Goal: Task Accomplishment & Management: Manage account settings

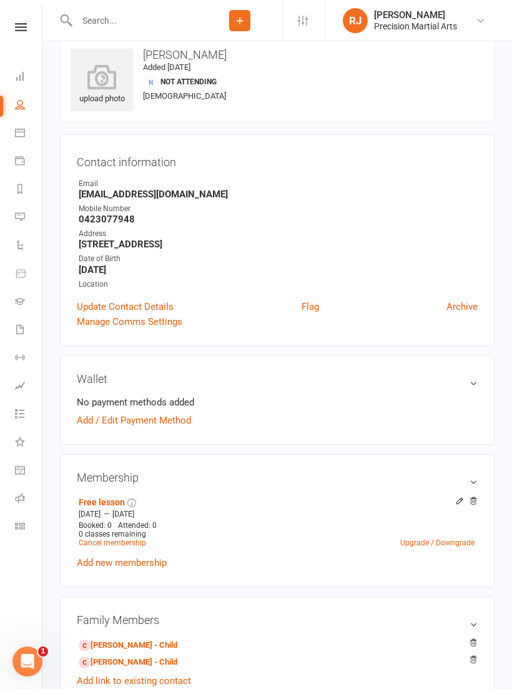
click at [19, 30] on icon at bounding box center [21, 27] width 12 height 8
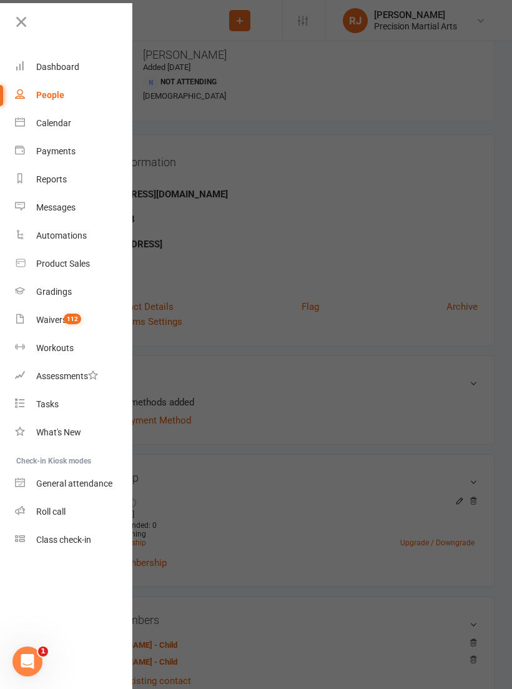
click at [64, 509] on div "Roll call" at bounding box center [50, 511] width 29 height 10
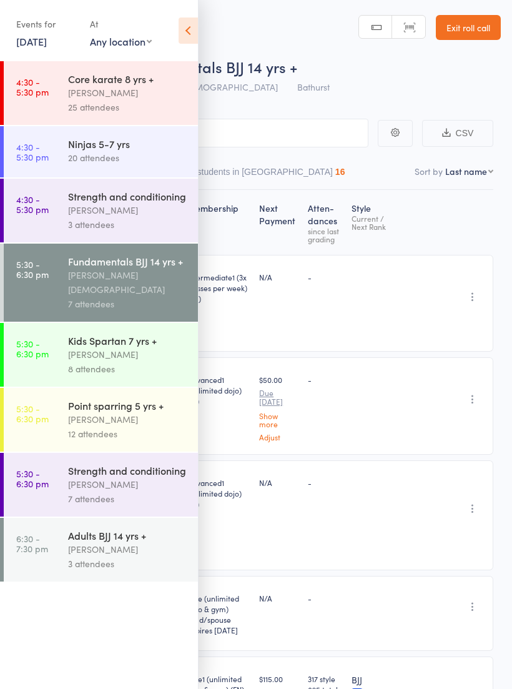
click at [157, 333] on div "Kids Spartan 7 yrs +" at bounding box center [127, 340] width 119 height 14
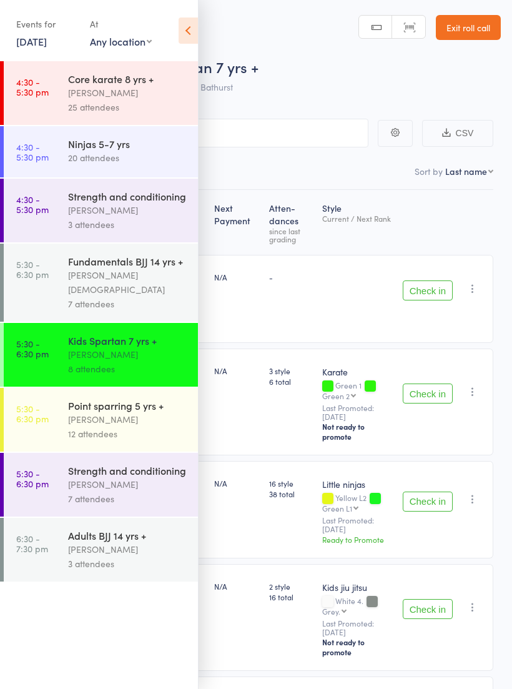
click at [186, 27] on icon at bounding box center [188, 30] width 19 height 26
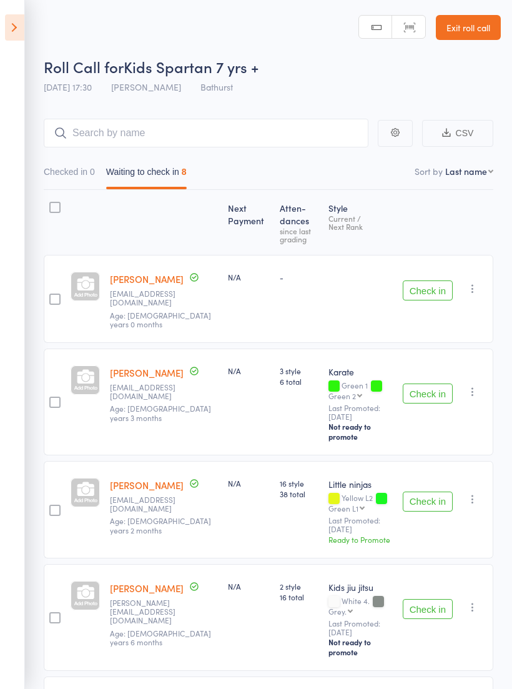
click at [430, 284] on button "Check in" at bounding box center [428, 290] width 50 height 20
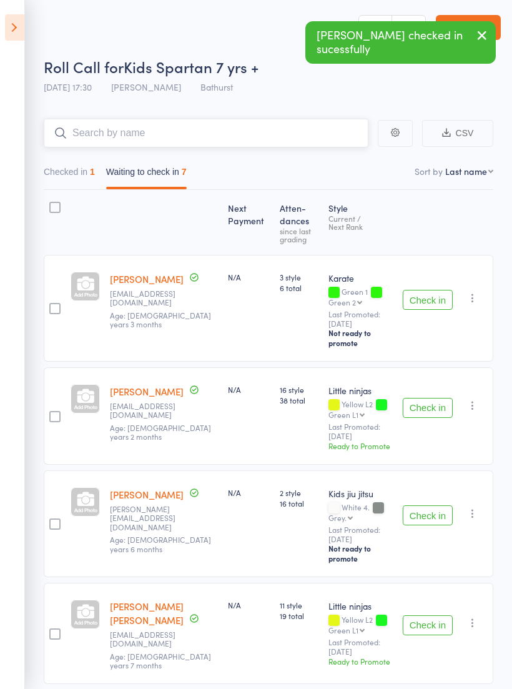
click at [251, 133] on input "search" at bounding box center [206, 133] width 325 height 29
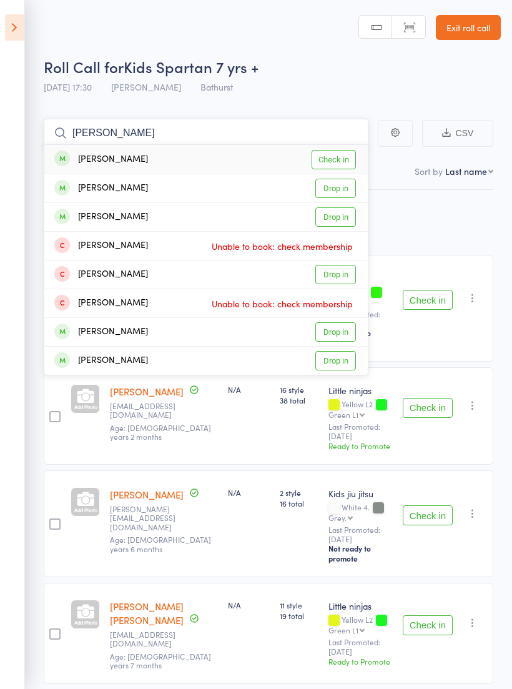
type input "[PERSON_NAME]"
click at [350, 190] on link "Drop in" at bounding box center [335, 188] width 41 height 19
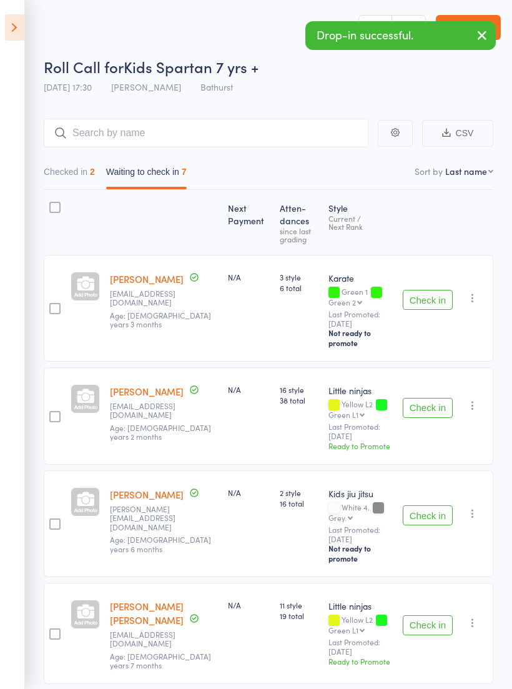
click at [423, 398] on button "Check in" at bounding box center [428, 408] width 50 height 20
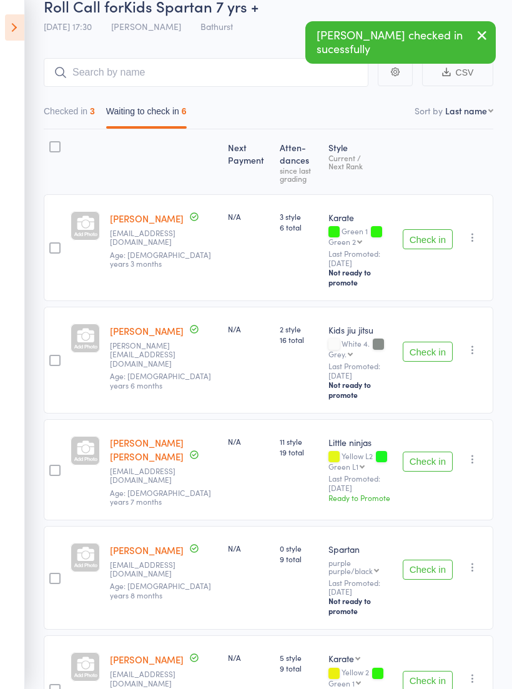
scroll to position [202, 0]
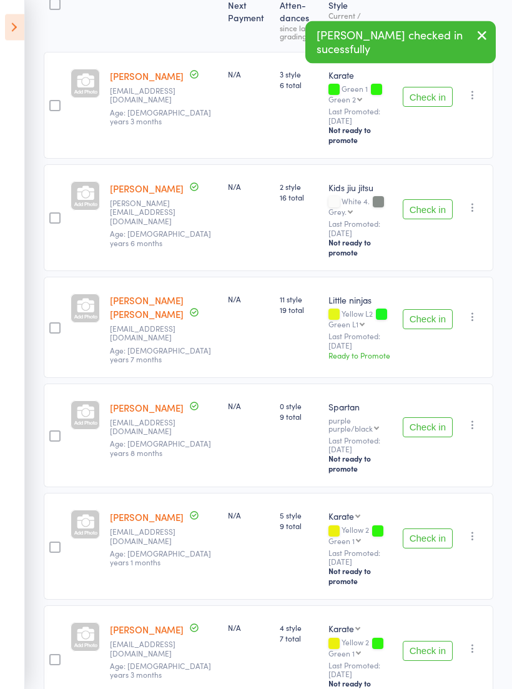
click at [445, 529] on button "Check in" at bounding box center [428, 539] width 50 height 20
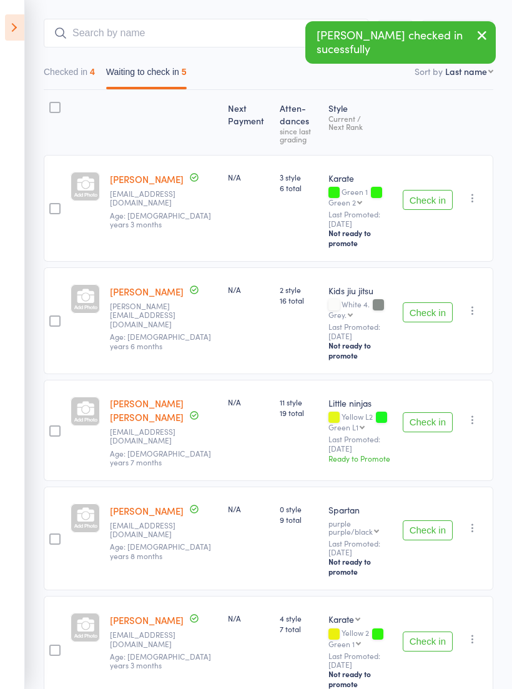
click at [432, 631] on button "Check in" at bounding box center [428, 641] width 50 height 20
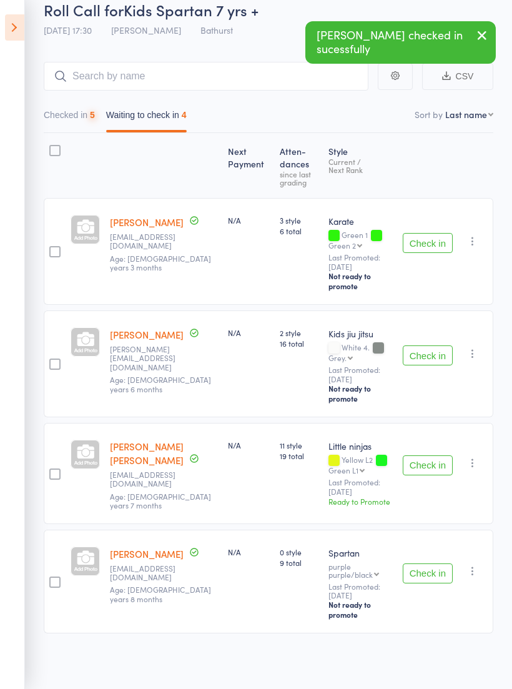
scroll to position [18, 0]
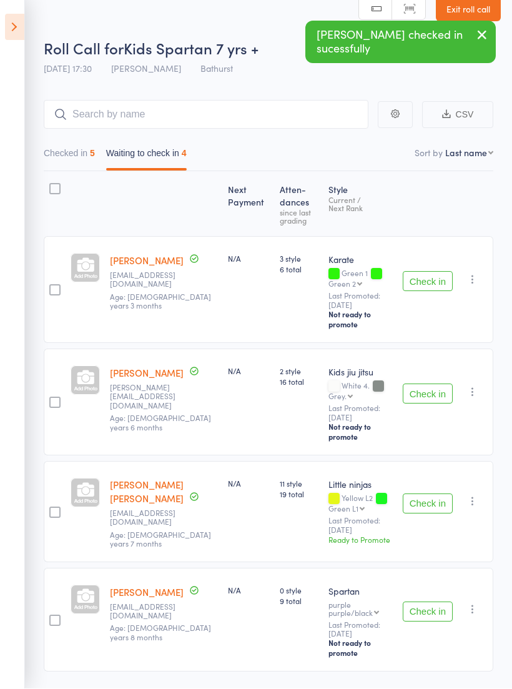
click at [438, 602] on button "Check in" at bounding box center [428, 612] width 50 height 20
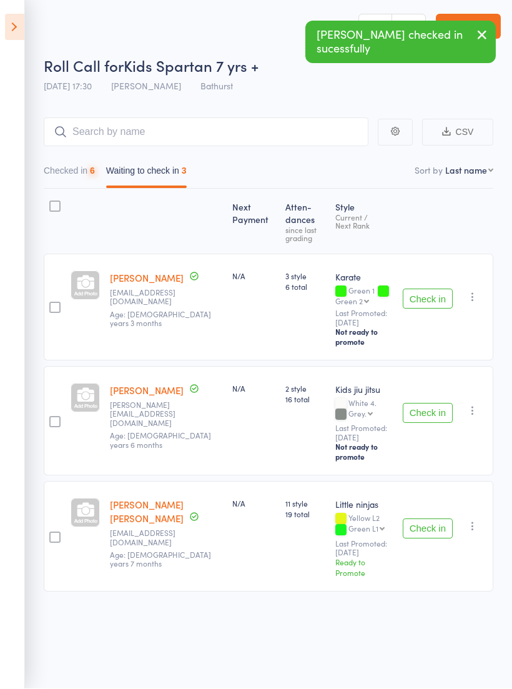
scroll to position [9, 0]
click at [435, 519] on button "Check in" at bounding box center [428, 529] width 50 height 20
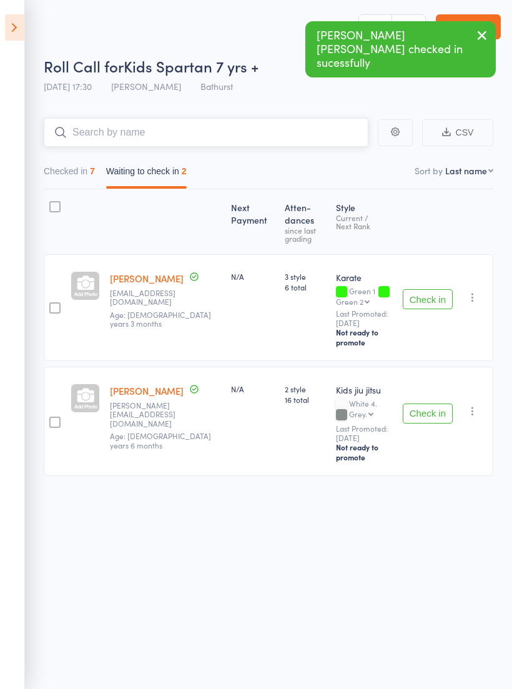
click at [242, 126] on input "search" at bounding box center [206, 132] width 325 height 29
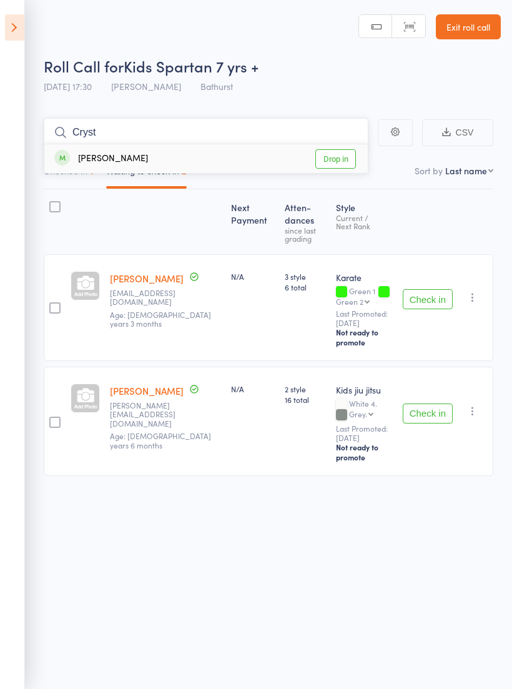
type input "Cryst"
click at [338, 149] on link "Drop in" at bounding box center [335, 158] width 41 height 19
click at [474, 292] on icon "button" at bounding box center [472, 297] width 12 height 12
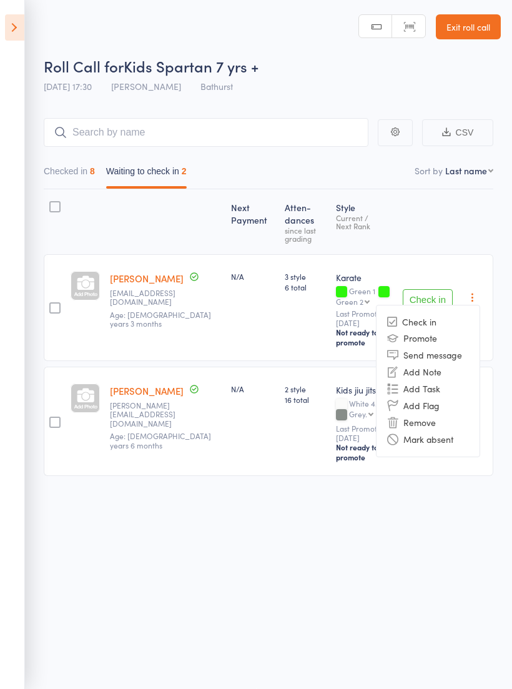
click at [441, 414] on li "Remove" at bounding box center [428, 422] width 103 height 17
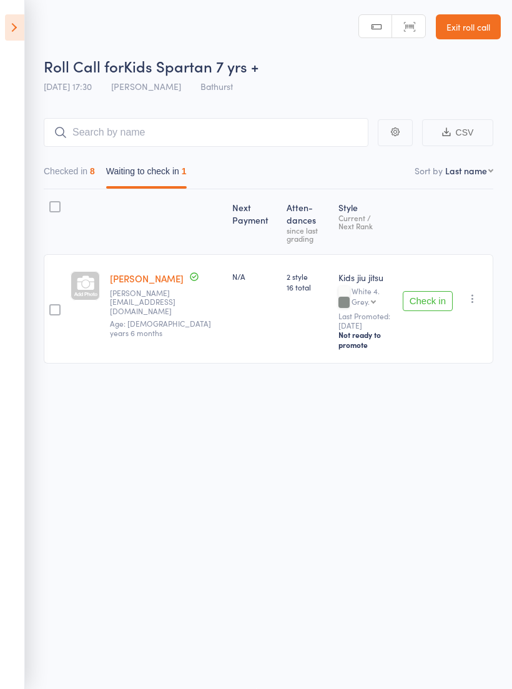
click at [475, 292] on icon "button" at bounding box center [472, 298] width 12 height 12
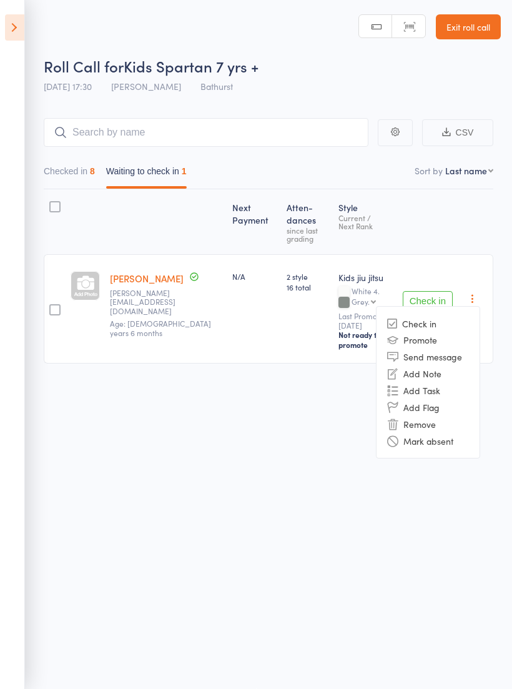
click at [431, 415] on li "Remove" at bounding box center [428, 423] width 103 height 17
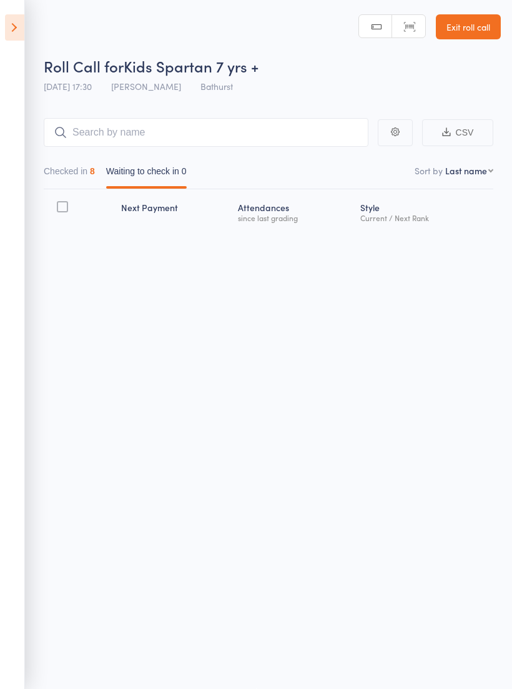
click at [14, 27] on icon at bounding box center [14, 27] width 19 height 26
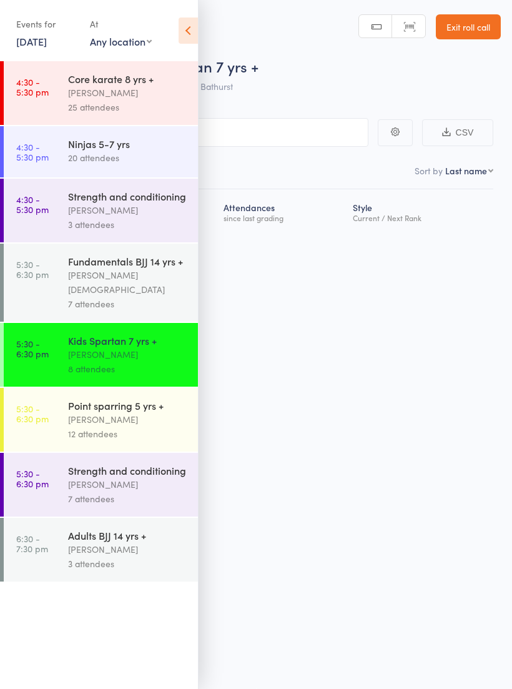
click at [148, 412] on div "[PERSON_NAME]" at bounding box center [127, 419] width 119 height 14
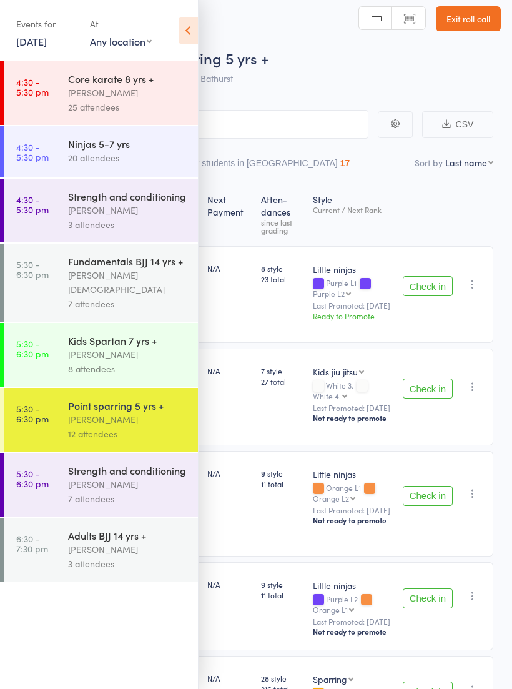
click at [126, 283] on div "[PERSON_NAME][DEMOGRAPHIC_DATA]" at bounding box center [127, 282] width 119 height 29
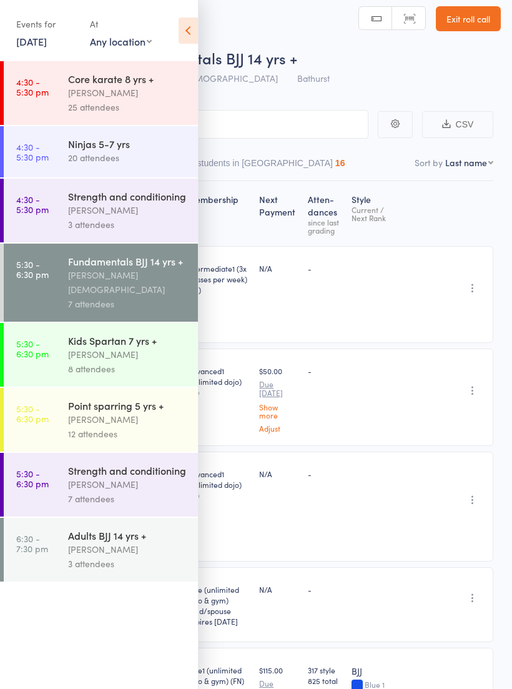
click at [185, 27] on icon at bounding box center [188, 30] width 19 height 26
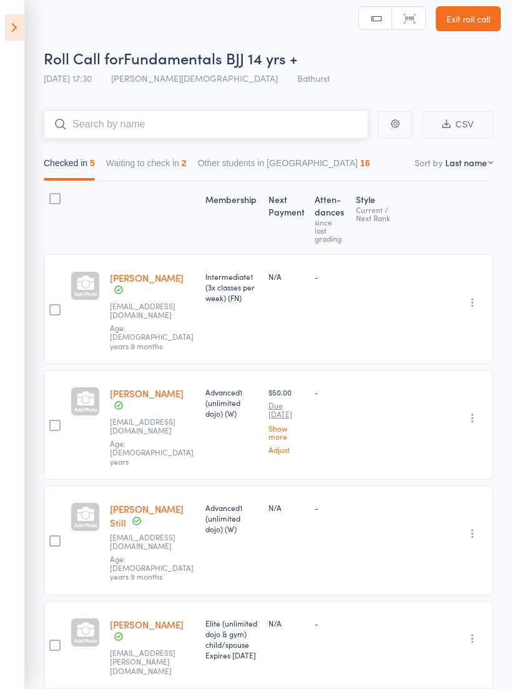
click at [212, 124] on input "search" at bounding box center [206, 124] width 325 height 29
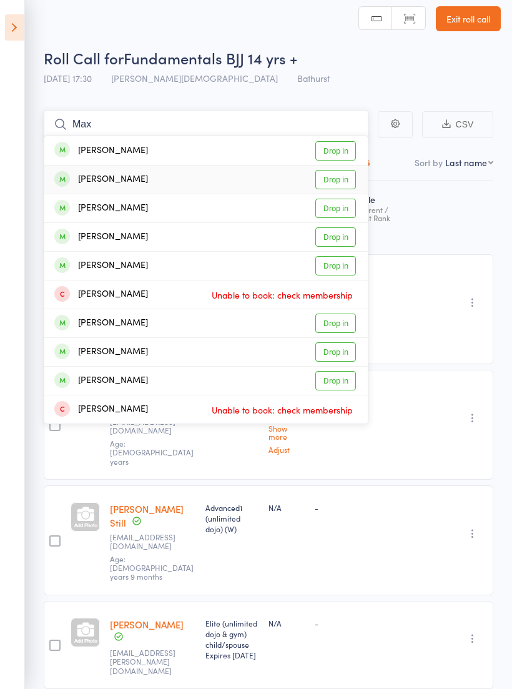
type input "Max"
click at [337, 182] on link "Drop in" at bounding box center [335, 179] width 41 height 19
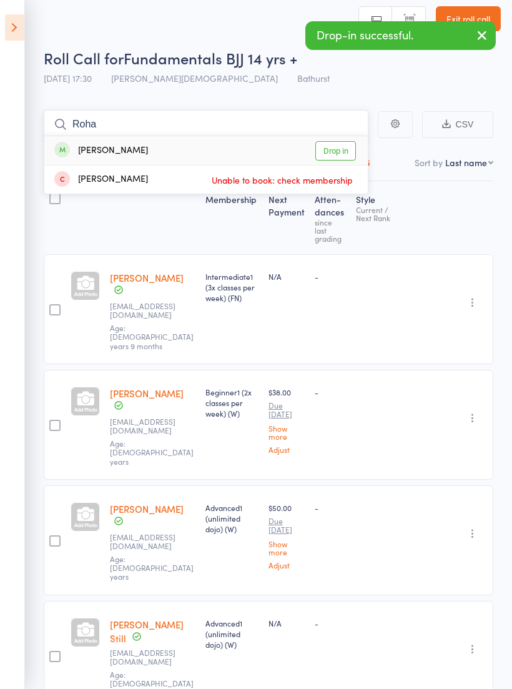
type input "Roha"
click at [348, 149] on link "Drop in" at bounding box center [335, 150] width 41 height 19
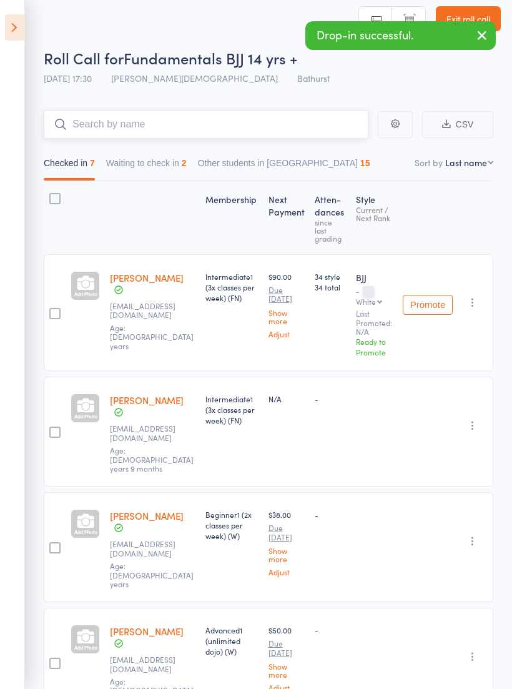
click at [180, 167] on button "Waiting to check in 2" at bounding box center [146, 166] width 81 height 29
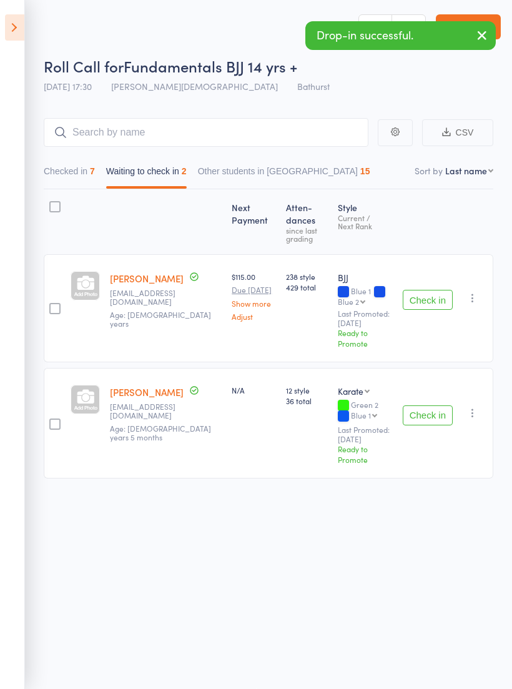
click at [478, 407] on icon "button" at bounding box center [472, 413] width 12 height 12
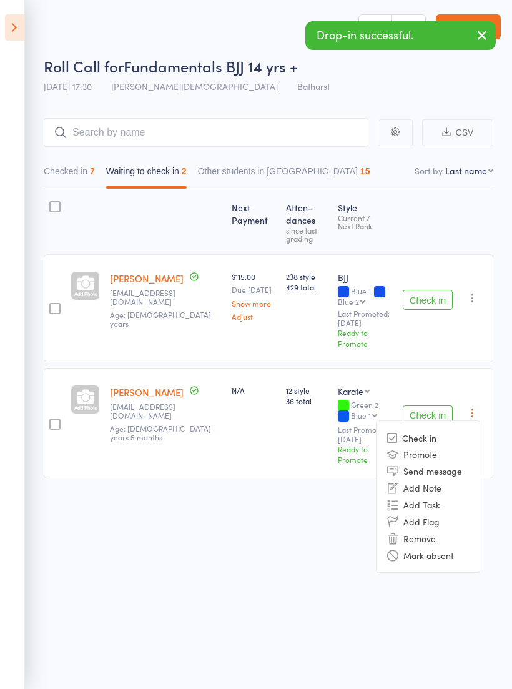
click at [431, 530] on li "Remove" at bounding box center [428, 538] width 103 height 17
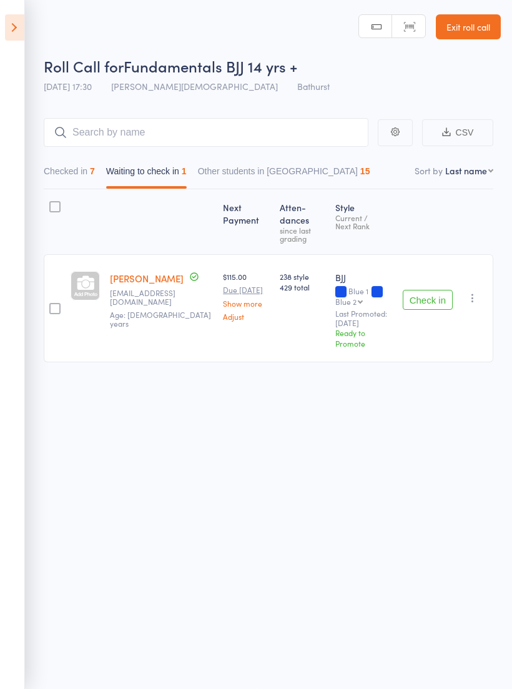
click at [22, 29] on icon at bounding box center [14, 27] width 19 height 26
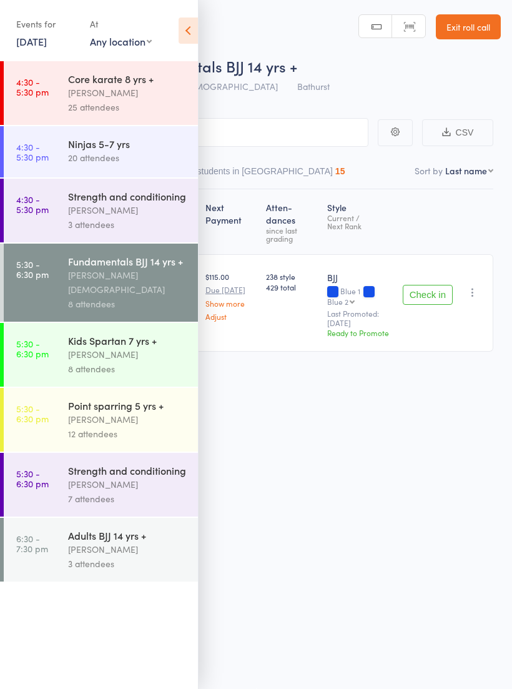
click at [132, 412] on div "[PERSON_NAME]" at bounding box center [127, 419] width 119 height 14
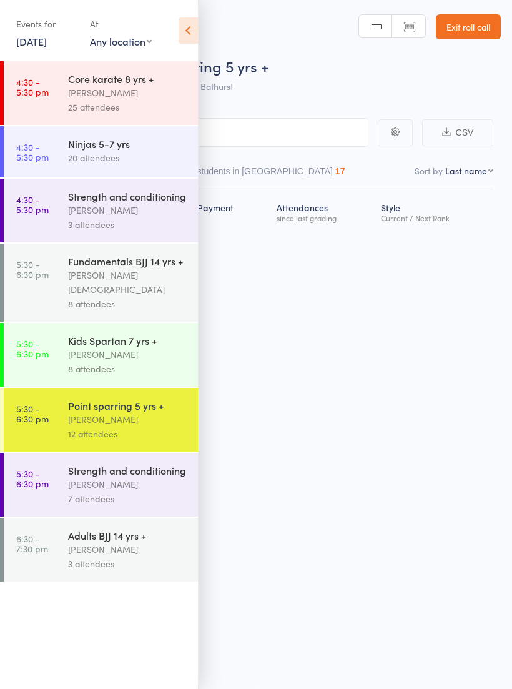
click at [192, 27] on icon at bounding box center [188, 30] width 19 height 26
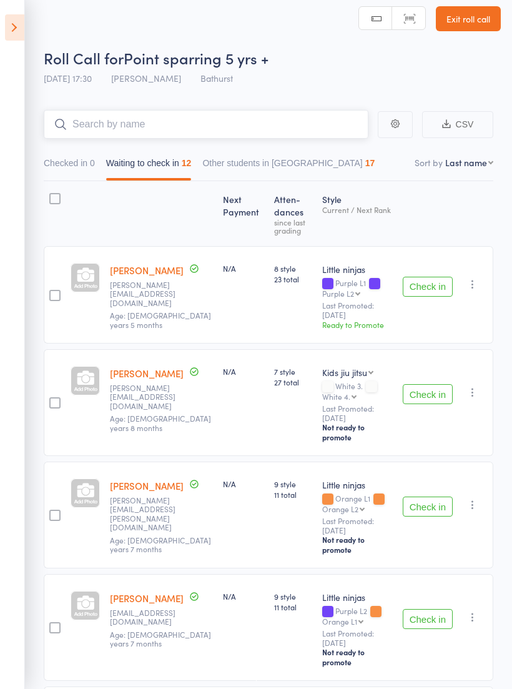
click at [247, 131] on input "search" at bounding box center [206, 124] width 325 height 29
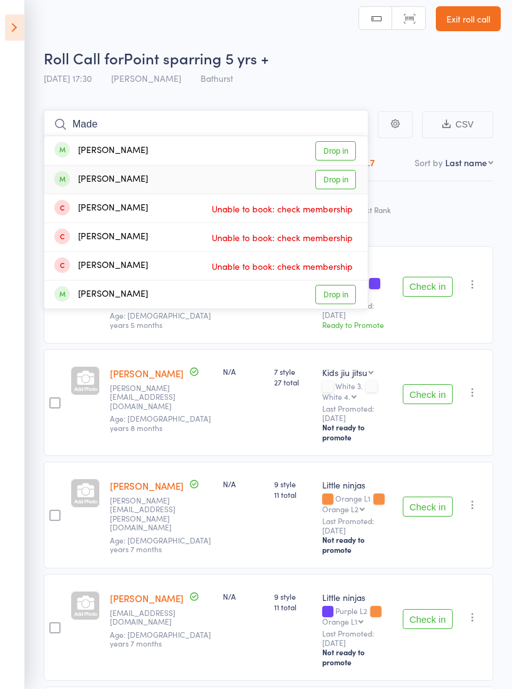
type input "Made"
click at [343, 177] on link "Drop in" at bounding box center [335, 179] width 41 height 19
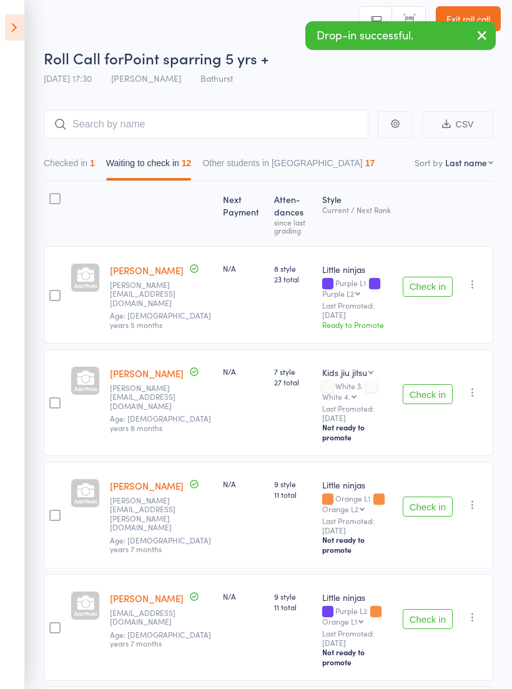
click at [475, 288] on icon "button" at bounding box center [472, 284] width 12 height 12
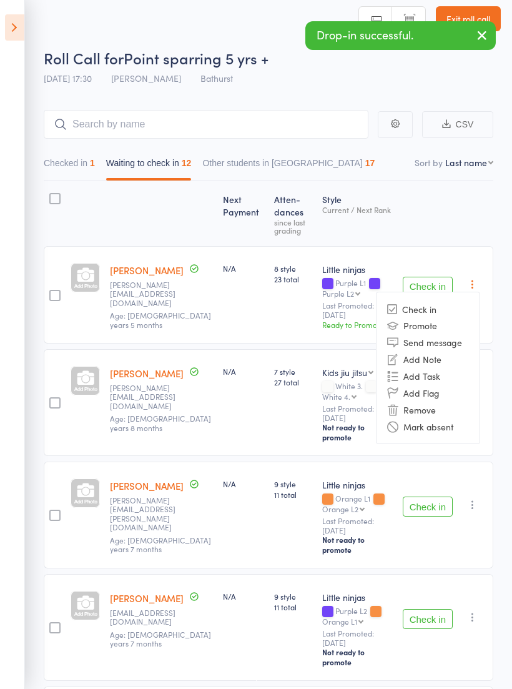
click at [428, 407] on li "Remove" at bounding box center [428, 409] width 103 height 17
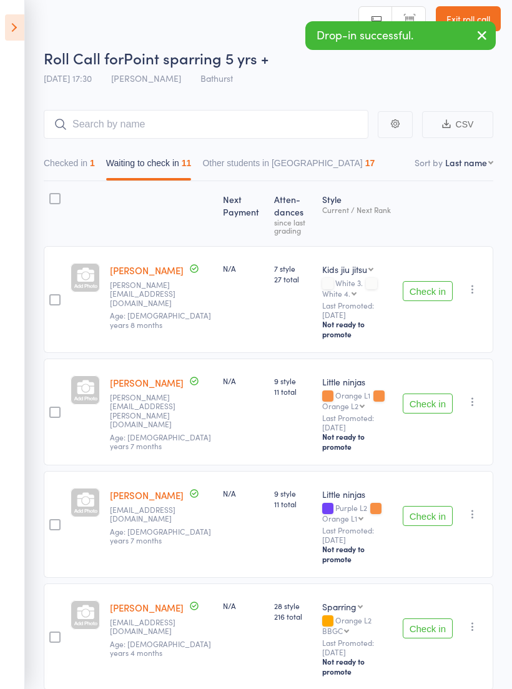
click at [431, 292] on button "Check in" at bounding box center [428, 291] width 50 height 20
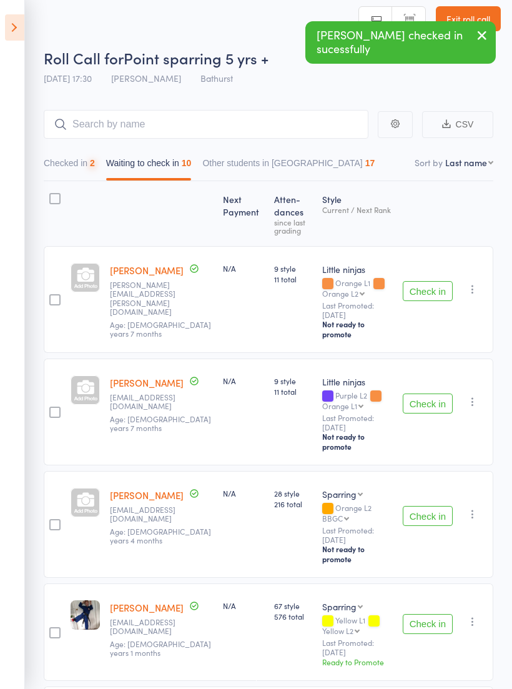
click at [476, 287] on icon "button" at bounding box center [472, 289] width 12 height 12
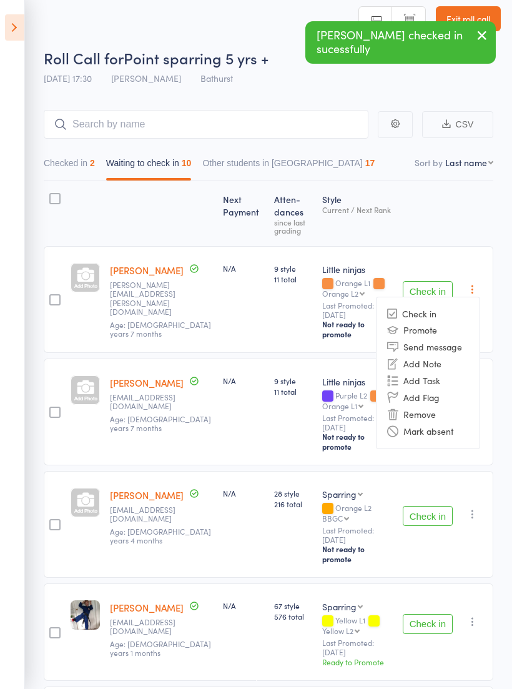
click at [427, 417] on li "Remove" at bounding box center [428, 414] width 103 height 17
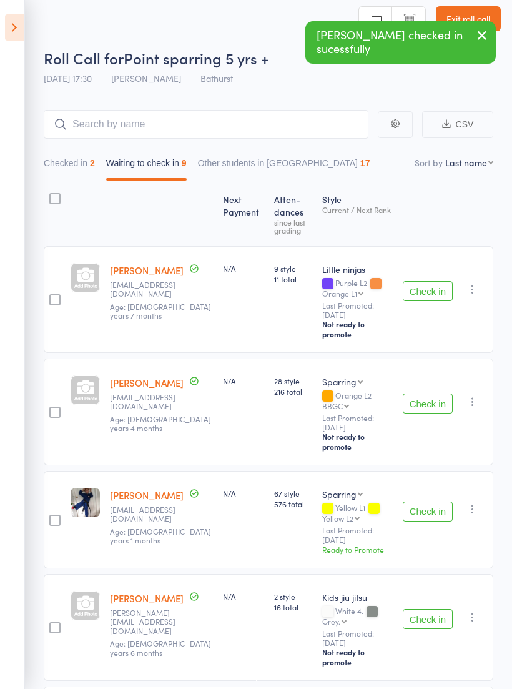
click at [479, 285] on icon "button" at bounding box center [472, 289] width 12 height 12
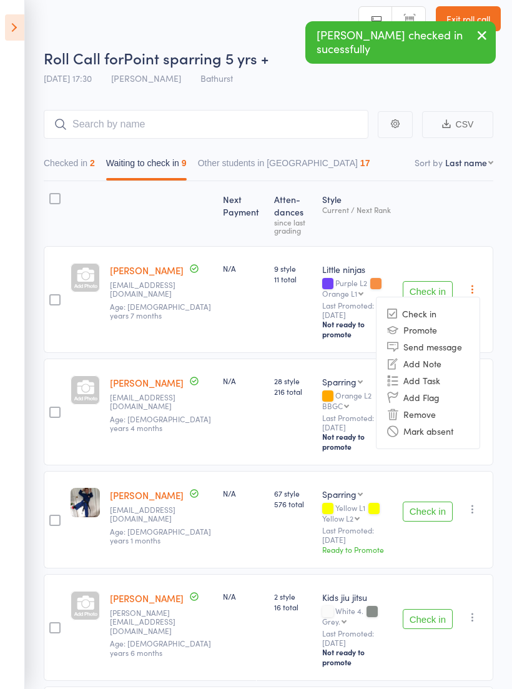
click at [434, 412] on li "Remove" at bounding box center [428, 414] width 103 height 17
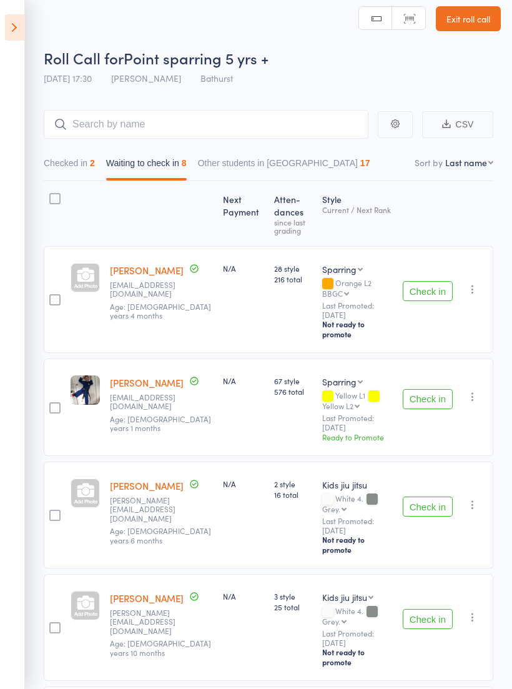
click at [415, 281] on button "Check in" at bounding box center [428, 291] width 50 height 20
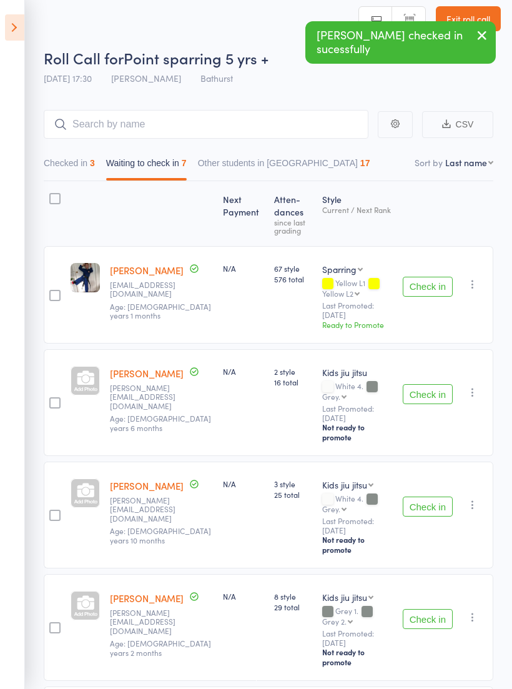
click at [428, 290] on button "Check in" at bounding box center [428, 287] width 50 height 20
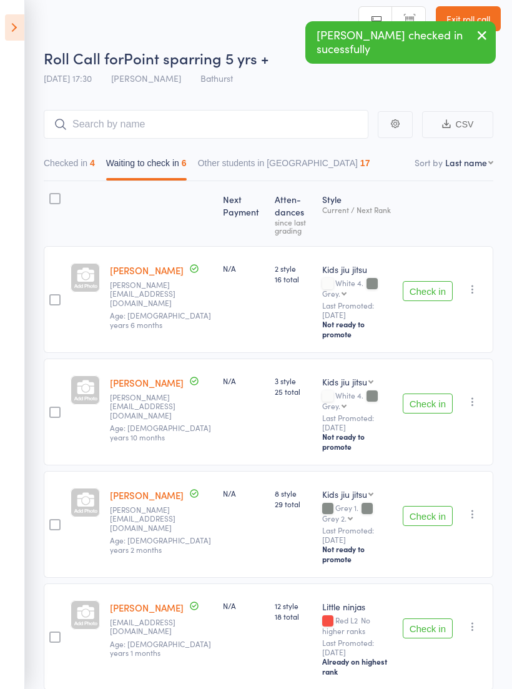
click at [437, 284] on button "Check in" at bounding box center [428, 291] width 50 height 20
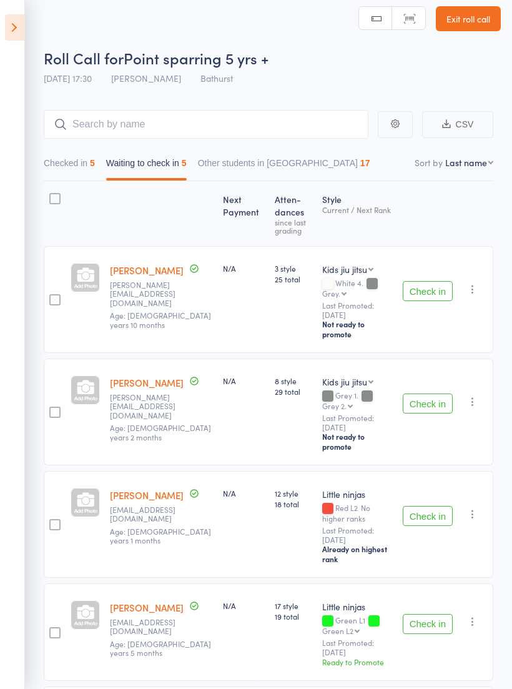
click at [433, 283] on button "Check in" at bounding box center [428, 291] width 50 height 20
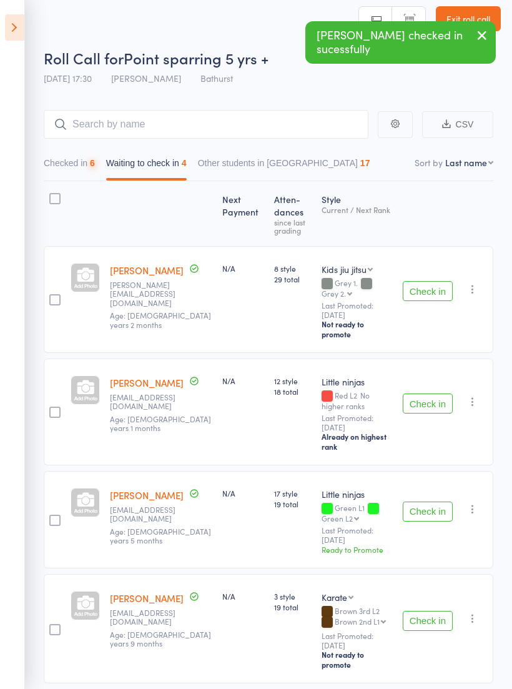
click at [427, 281] on button "Check in" at bounding box center [428, 291] width 50 height 20
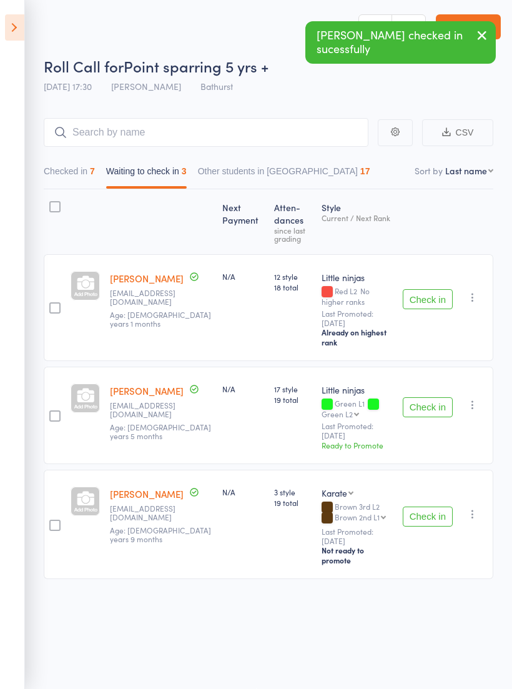
click at [437, 289] on button "Check in" at bounding box center [428, 299] width 50 height 20
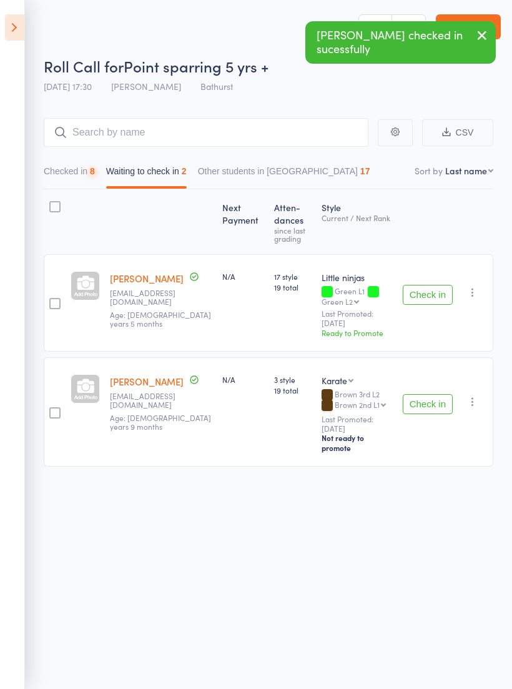
click at [440, 285] on button "Check in" at bounding box center [428, 295] width 50 height 20
click at [437, 394] on button "Check in" at bounding box center [428, 404] width 50 height 20
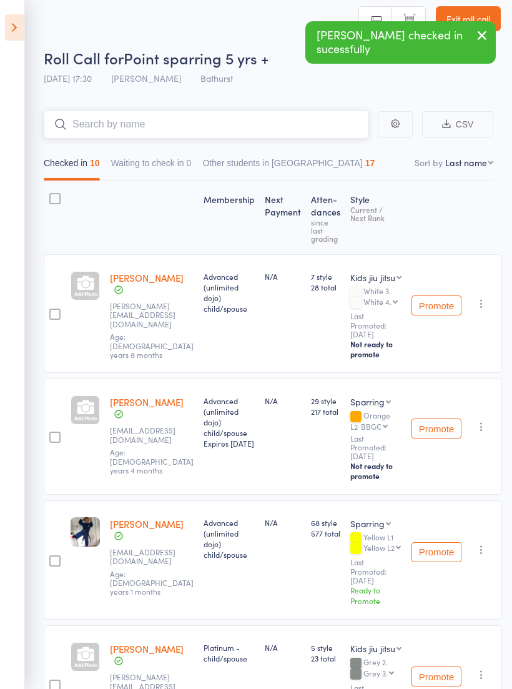
click at [187, 122] on input "search" at bounding box center [206, 124] width 325 height 29
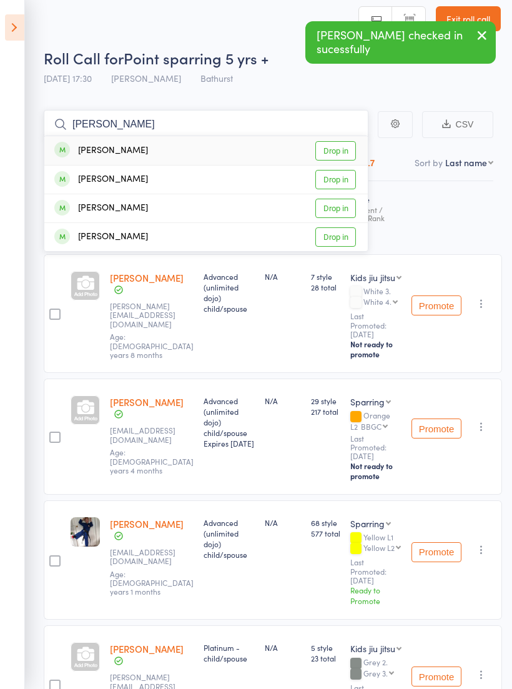
type input "Makay"
click at [348, 155] on link "Drop in" at bounding box center [335, 150] width 41 height 19
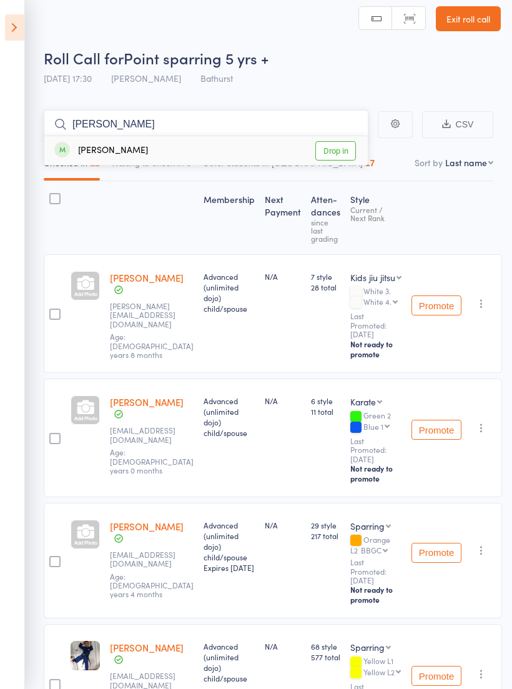
type input "Parker"
click at [349, 146] on link "Drop in" at bounding box center [335, 150] width 41 height 19
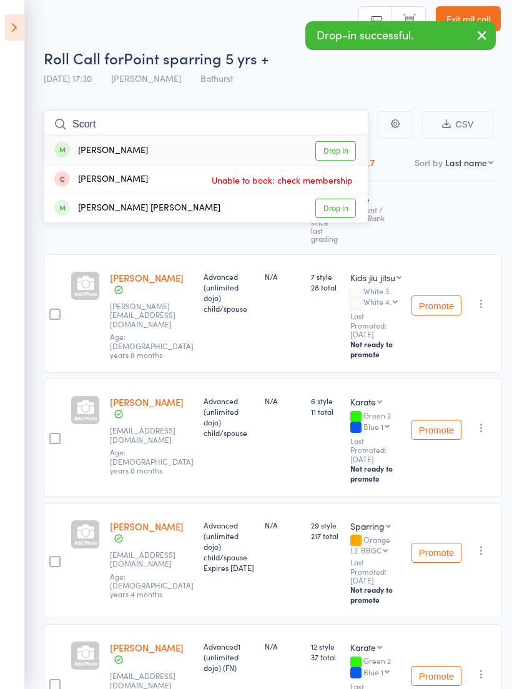
type input "Scort"
click at [342, 158] on link "Drop in" at bounding box center [335, 150] width 41 height 19
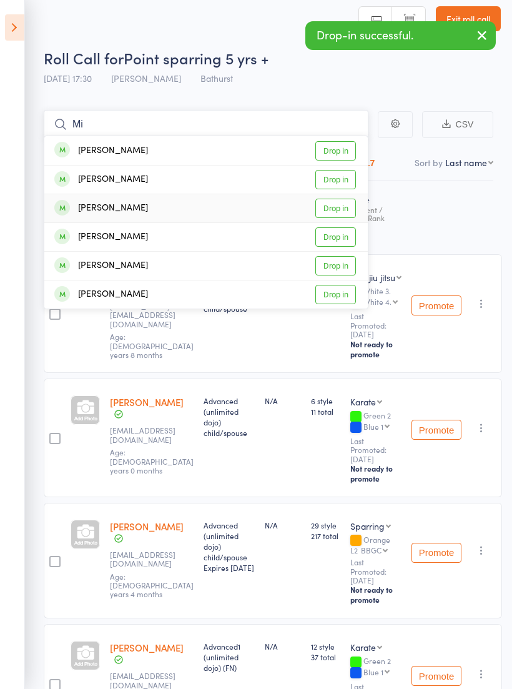
type input "Mi"
click at [340, 207] on link "Drop in" at bounding box center [335, 208] width 41 height 19
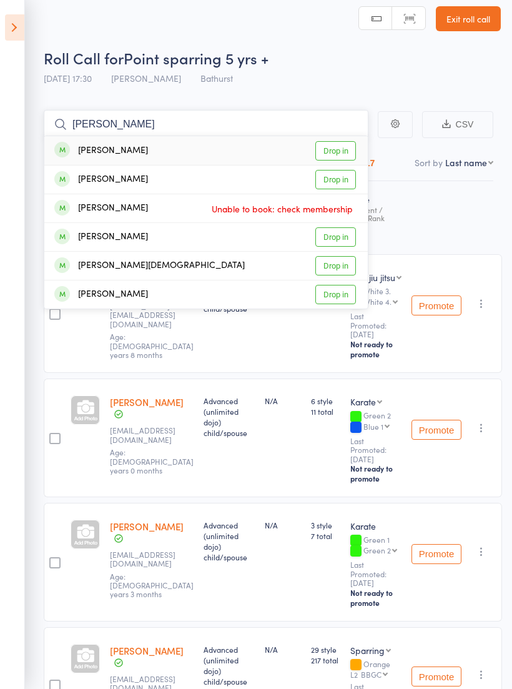
type input "J"
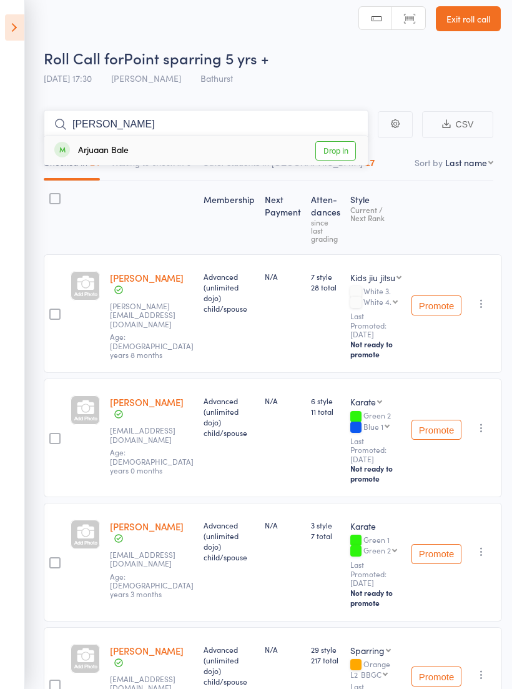
type input "Arju"
click at [336, 157] on link "Drop in" at bounding box center [335, 150] width 41 height 19
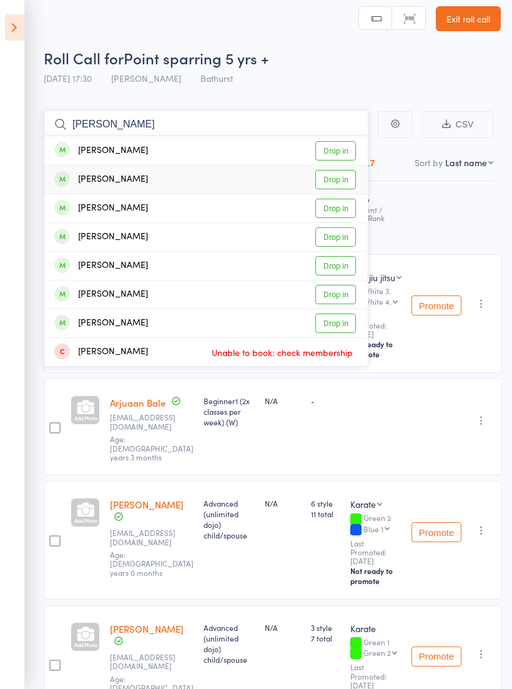
type input "Benj"
click at [345, 182] on link "Drop in" at bounding box center [335, 179] width 41 height 19
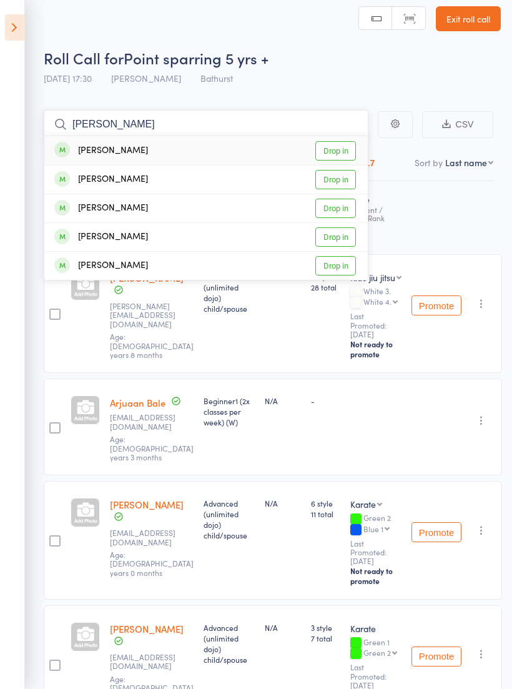
type input "Leo mav"
click at [334, 146] on link "Drop in" at bounding box center [335, 150] width 41 height 19
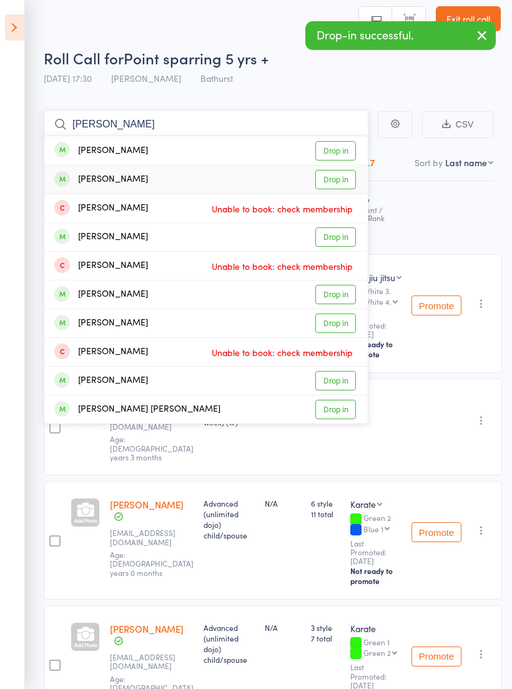
type input "Marcus"
click at [340, 180] on link "Drop in" at bounding box center [335, 179] width 41 height 19
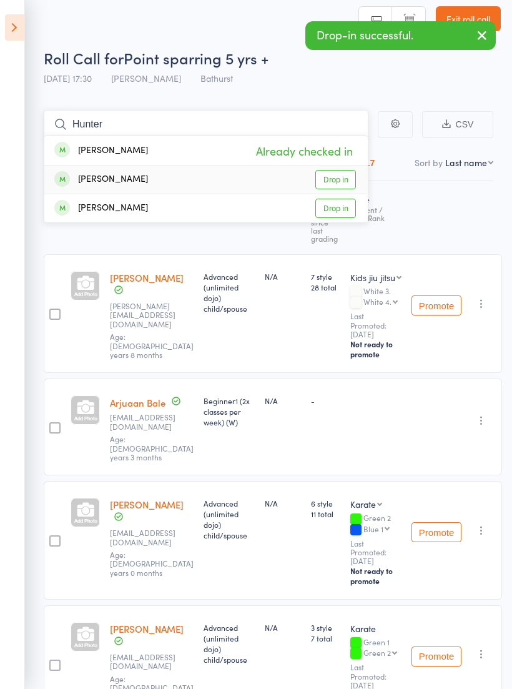
type input "Hunter"
click at [346, 177] on link "Drop in" at bounding box center [335, 179] width 41 height 19
type input "Addi"
click at [343, 204] on link "Drop in" at bounding box center [335, 208] width 41 height 19
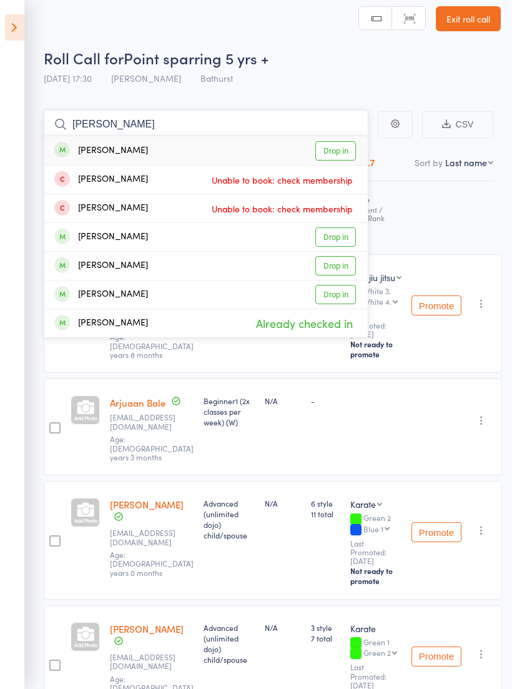
type input "Sam"
click at [340, 152] on link "Drop in" at bounding box center [335, 150] width 41 height 19
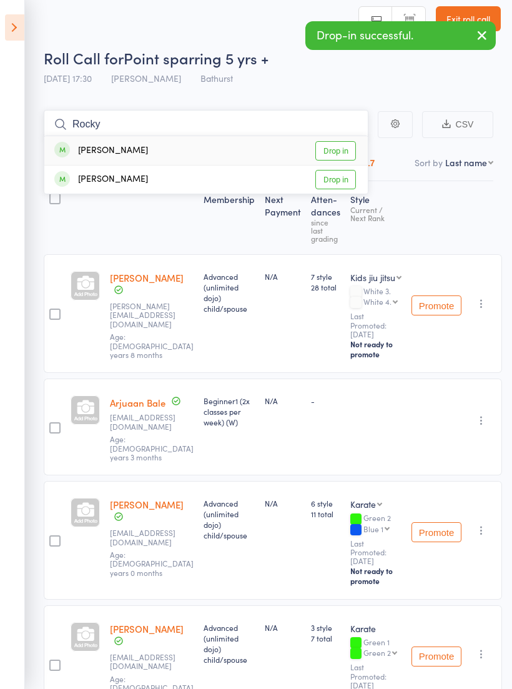
type input "Rocky"
click at [349, 146] on link "Drop in" at bounding box center [335, 150] width 41 height 19
type input "Duke"
click at [350, 149] on link "Drop in" at bounding box center [335, 150] width 41 height 19
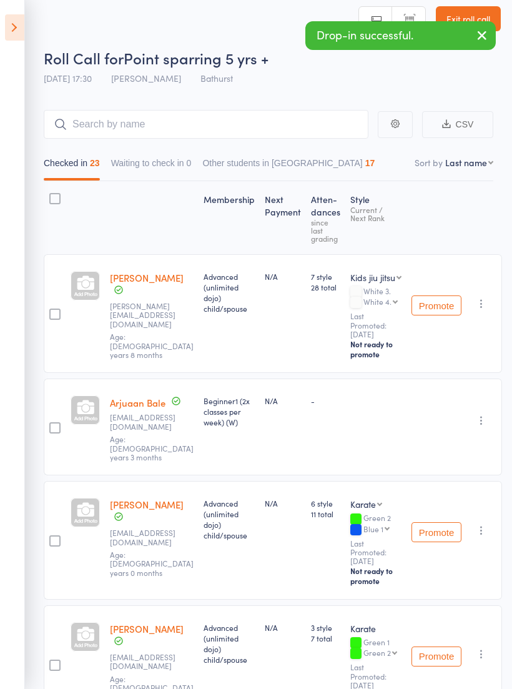
click at [489, 33] on icon "button" at bounding box center [482, 35] width 15 height 16
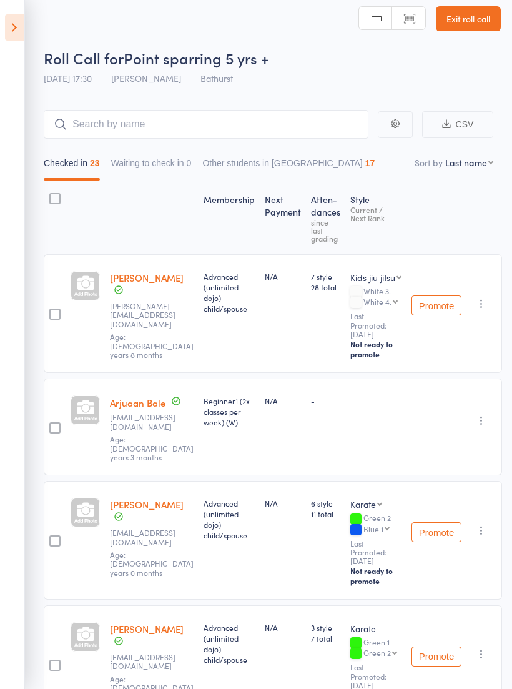
click at [460, 29] on link "Exit roll call" at bounding box center [468, 18] width 65 height 25
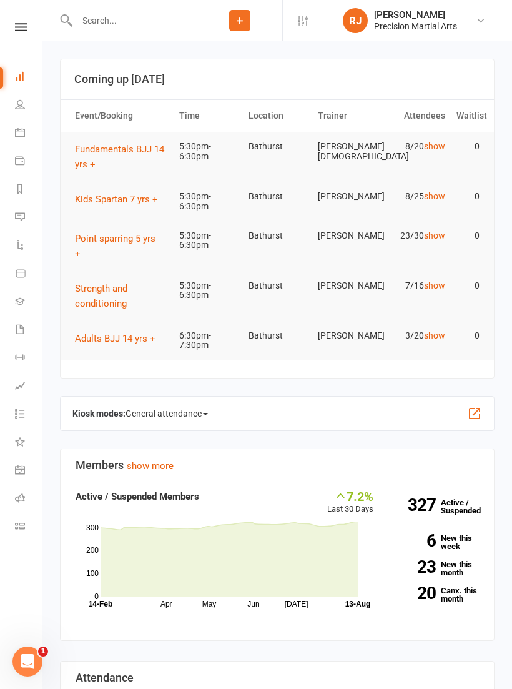
click at [155, 21] on input "text" at bounding box center [135, 20] width 124 height 17
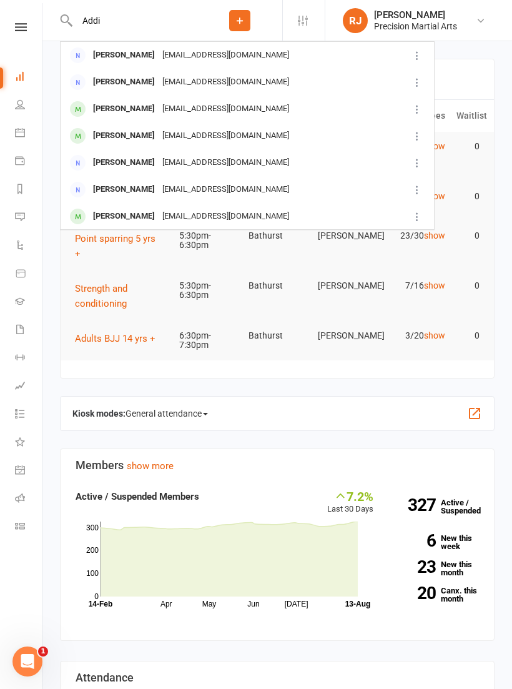
type input "Addi"
click at [272, 214] on div "[EMAIL_ADDRESS][DOMAIN_NAME]" at bounding box center [226, 216] width 134 height 18
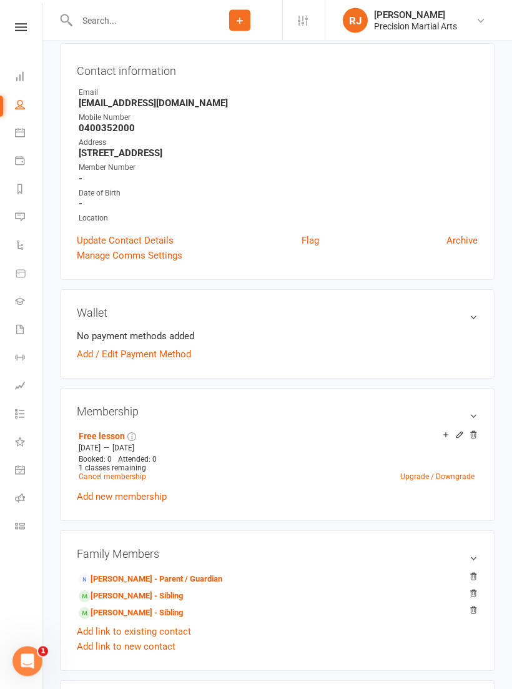
scroll to position [112, 0]
click at [477, 433] on icon at bounding box center [473, 434] width 9 height 9
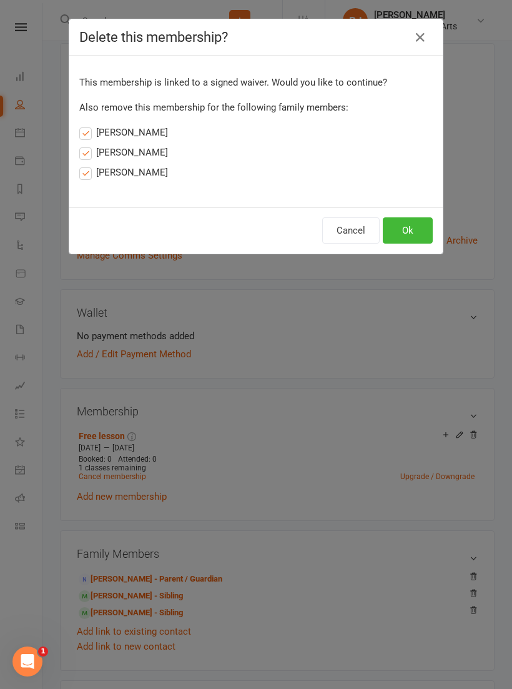
click at [411, 232] on button "Ok" at bounding box center [408, 230] width 50 height 26
click at [408, 220] on button "Ok" at bounding box center [408, 230] width 50 height 26
click at [408, 230] on button "Ok" at bounding box center [408, 230] width 50 height 26
click at [411, 235] on button "Ok" at bounding box center [408, 230] width 50 height 26
click at [423, 240] on button "Ok" at bounding box center [408, 230] width 50 height 26
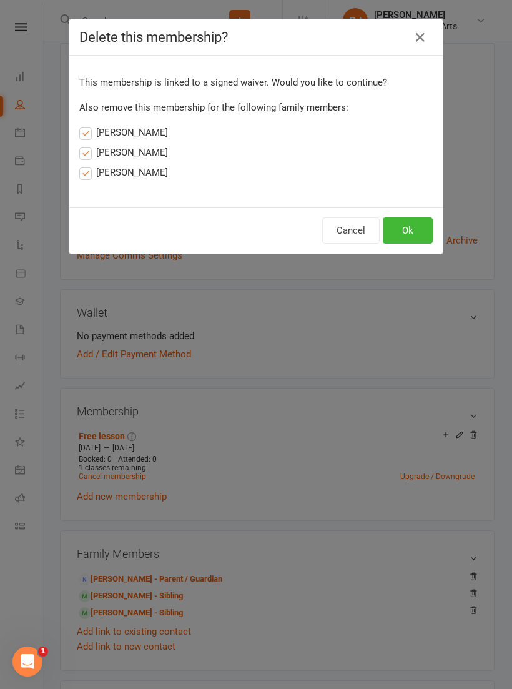
click at [421, 40] on icon "button" at bounding box center [420, 37] width 15 height 15
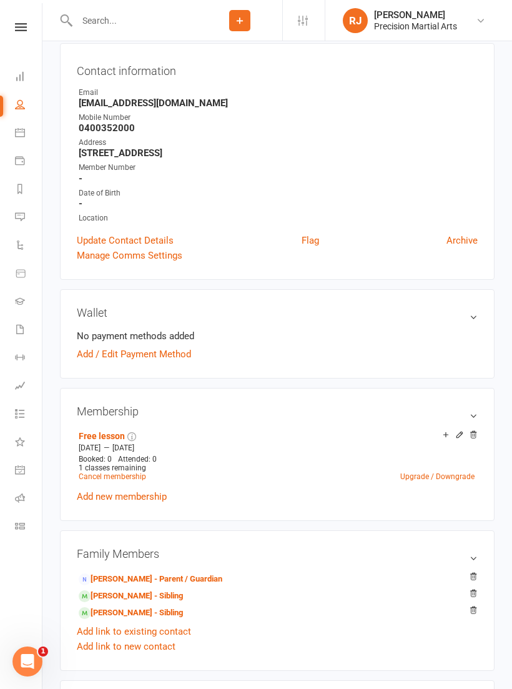
click at [471, 438] on icon at bounding box center [473, 434] width 9 height 9
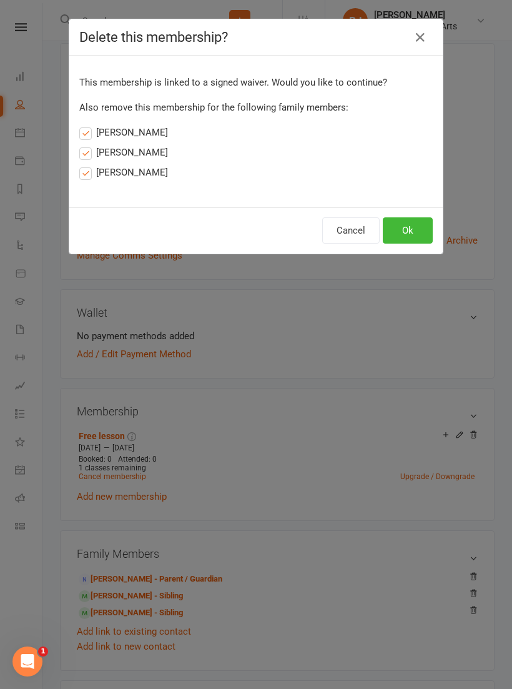
click at [428, 237] on button "Ok" at bounding box center [408, 230] width 50 height 26
click at [401, 234] on button "Ok" at bounding box center [408, 230] width 50 height 26
click at [406, 230] on button "Ok" at bounding box center [408, 230] width 50 height 26
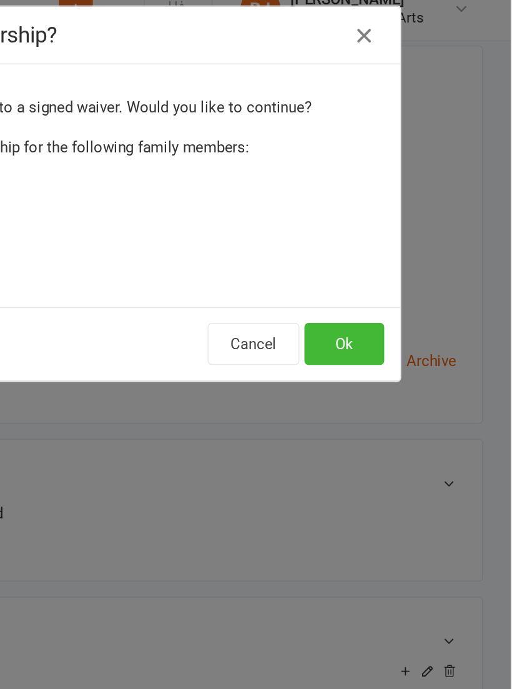
click at [383, 217] on button "Ok" at bounding box center [408, 230] width 50 height 26
click at [383, 219] on button "Ok" at bounding box center [408, 230] width 50 height 26
click at [383, 217] on button "Ok" at bounding box center [408, 230] width 50 height 26
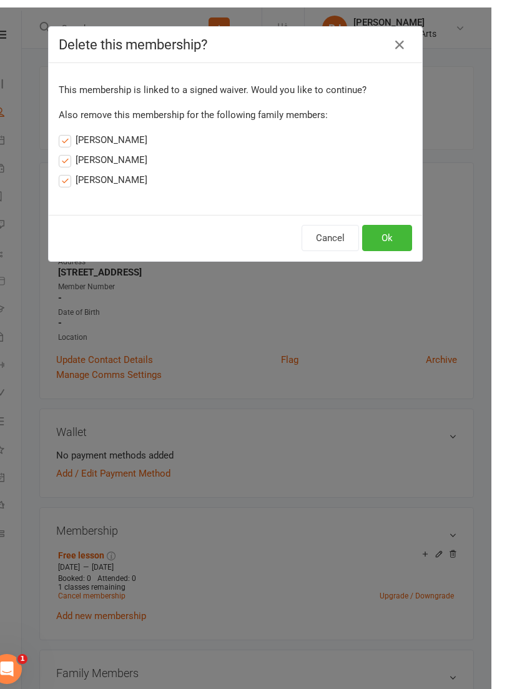
scroll to position [1, 0]
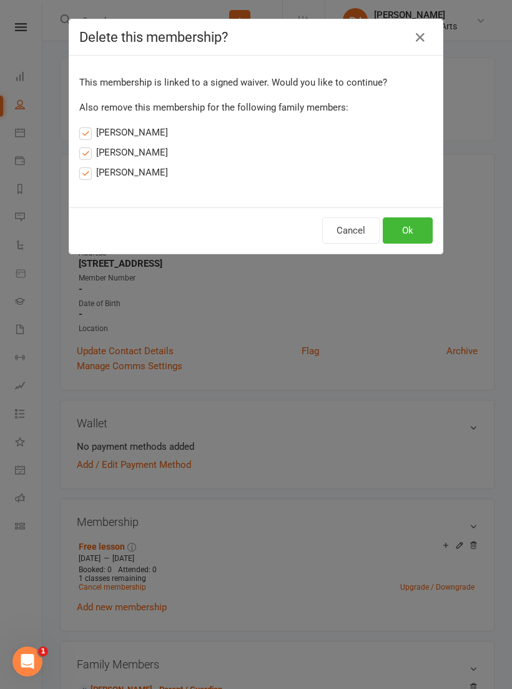
click at [419, 41] on icon "button" at bounding box center [420, 37] width 15 height 15
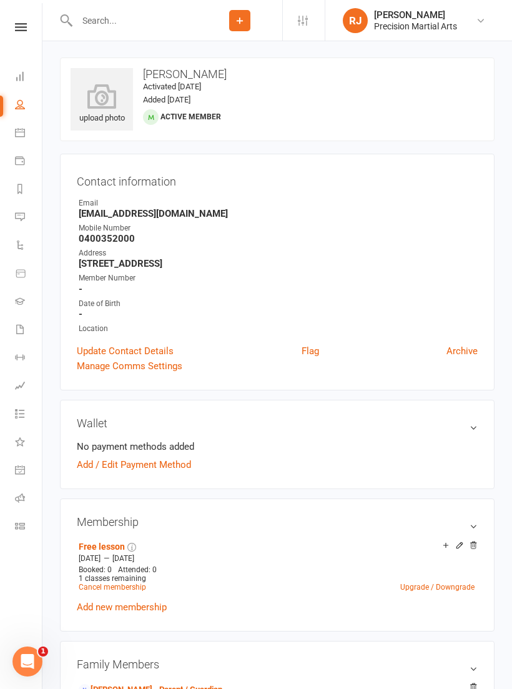
click at [30, 27] on link at bounding box center [21, 27] width 44 height 8
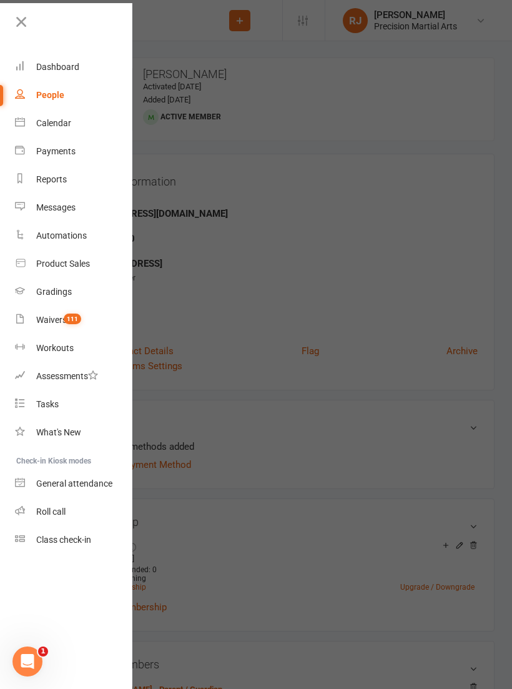
click at [63, 510] on div "Roll call" at bounding box center [50, 511] width 29 height 10
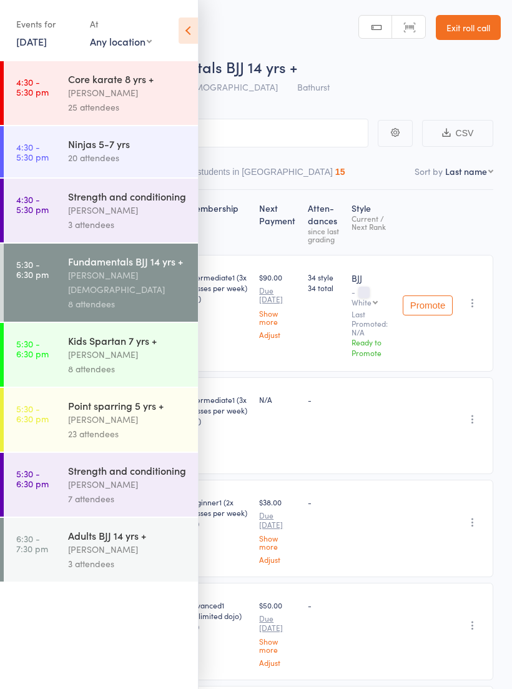
click at [139, 348] on div "[PERSON_NAME]" at bounding box center [127, 354] width 119 height 14
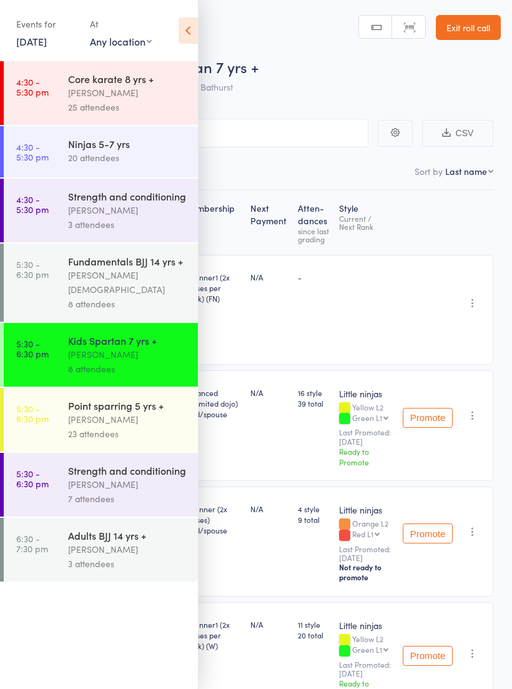
click at [185, 31] on icon at bounding box center [188, 30] width 19 height 26
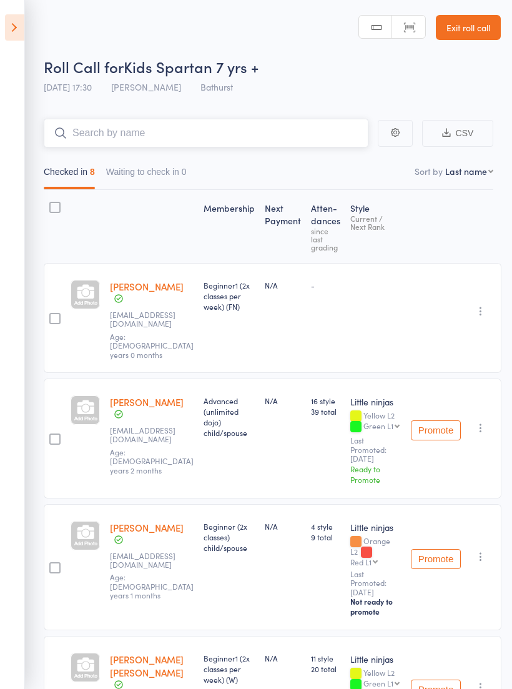
click at [207, 137] on input "search" at bounding box center [206, 133] width 325 height 29
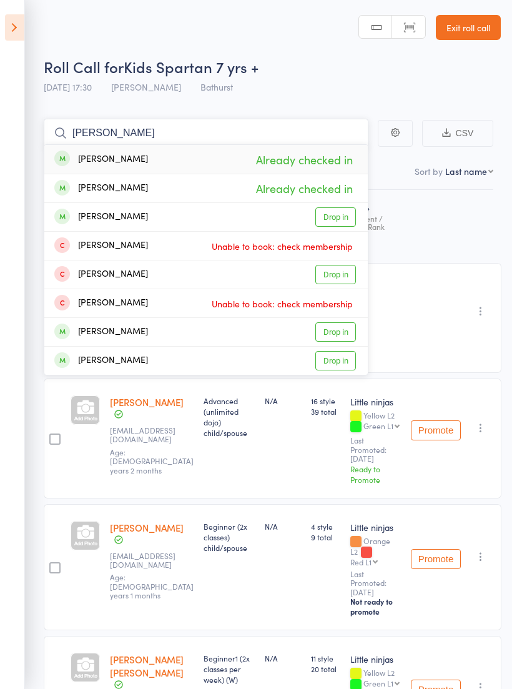
type input "[PERSON_NAME]"
click at [341, 214] on link "Drop in" at bounding box center [335, 216] width 41 height 19
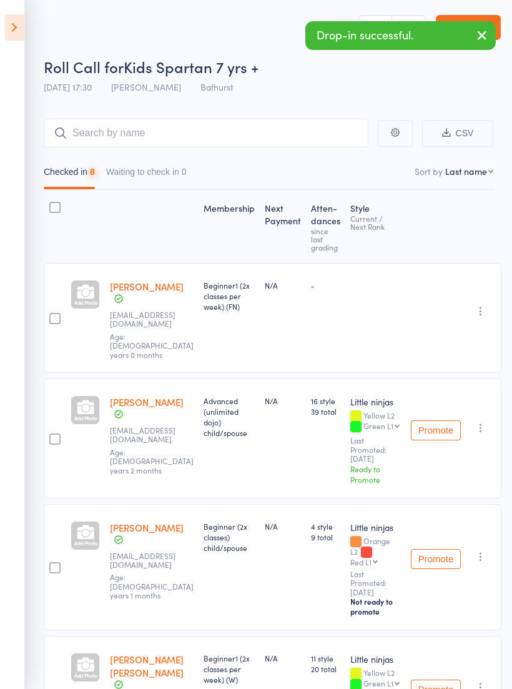
click at [490, 34] on button "button" at bounding box center [481, 36] width 27 height 29
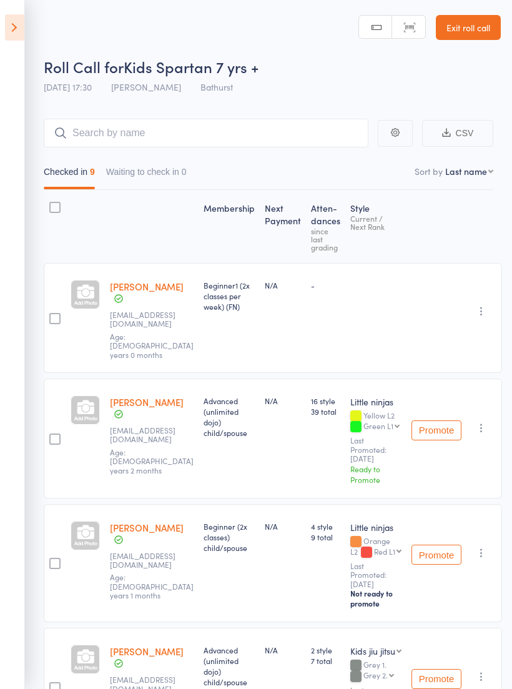
click at [480, 34] on link "Exit roll call" at bounding box center [468, 27] width 65 height 25
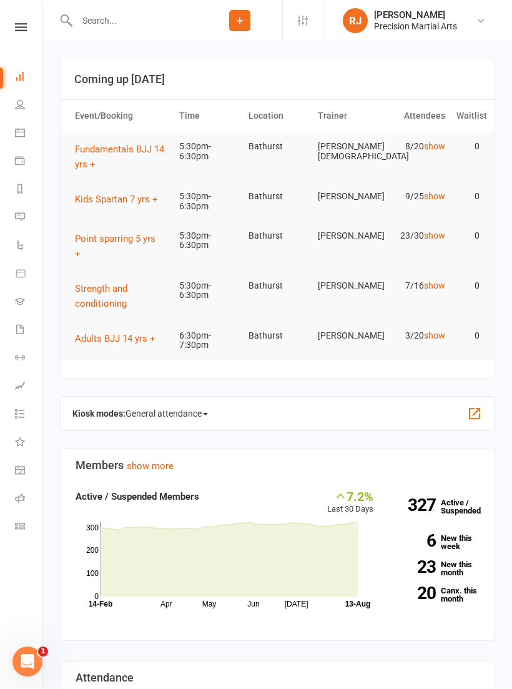
click at [28, 24] on link at bounding box center [21, 27] width 44 height 8
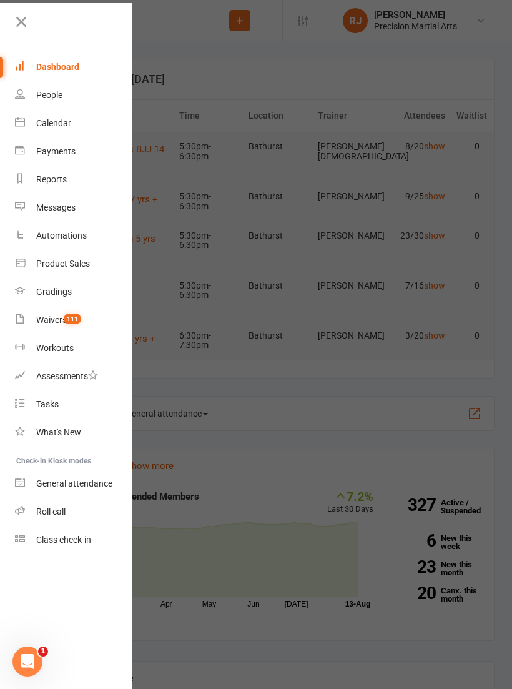
click at [86, 513] on link "Roll call" at bounding box center [74, 512] width 118 height 28
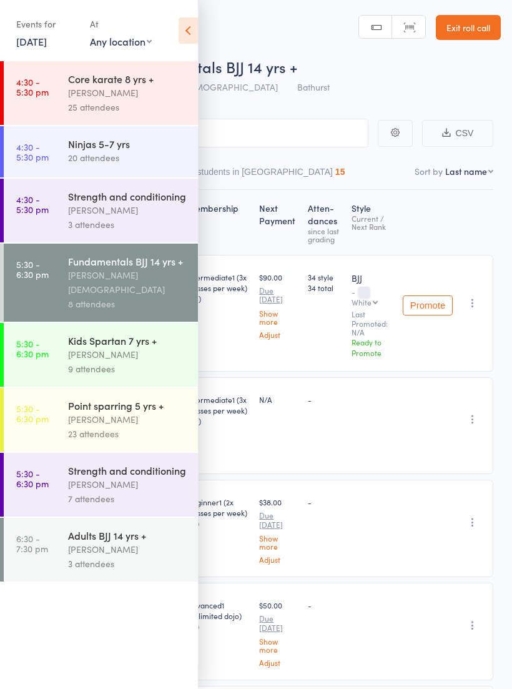
click at [192, 37] on icon at bounding box center [188, 30] width 19 height 26
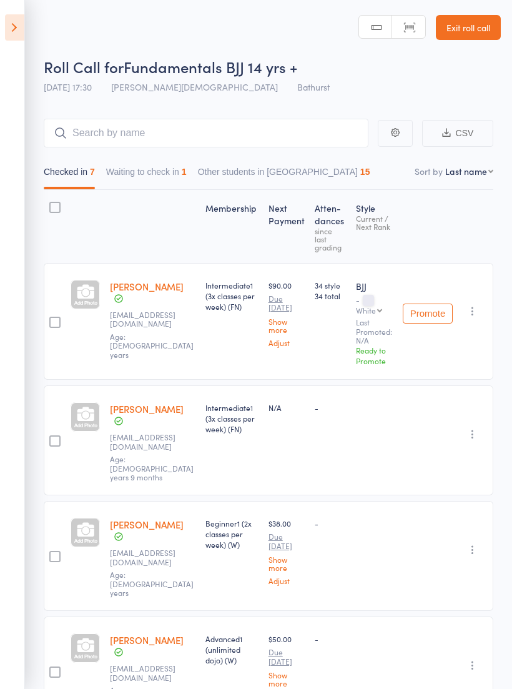
click at [175, 179] on button "Waiting to check in 1" at bounding box center [146, 174] width 81 height 29
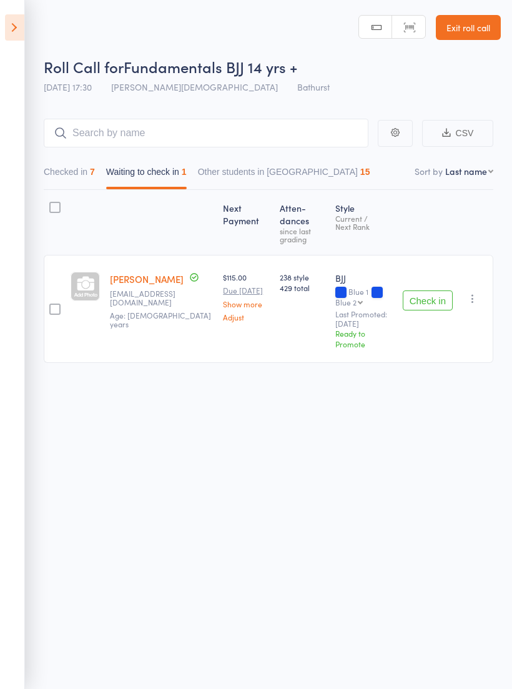
click at [428, 290] on button "Check in" at bounding box center [428, 300] width 50 height 20
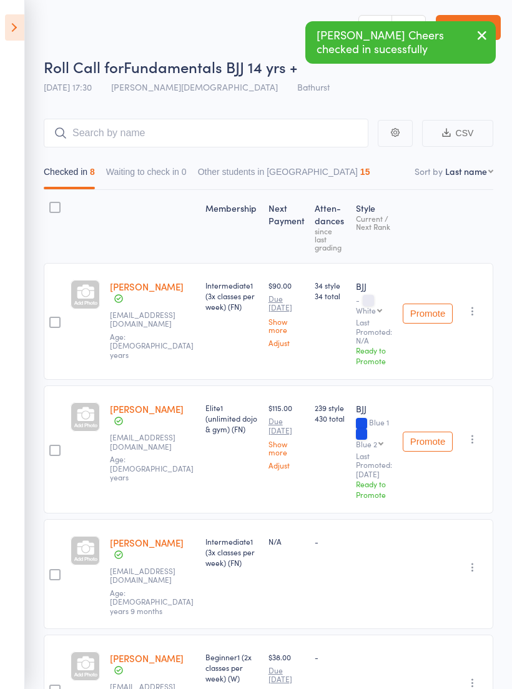
click at [478, 34] on icon "button" at bounding box center [482, 35] width 15 height 16
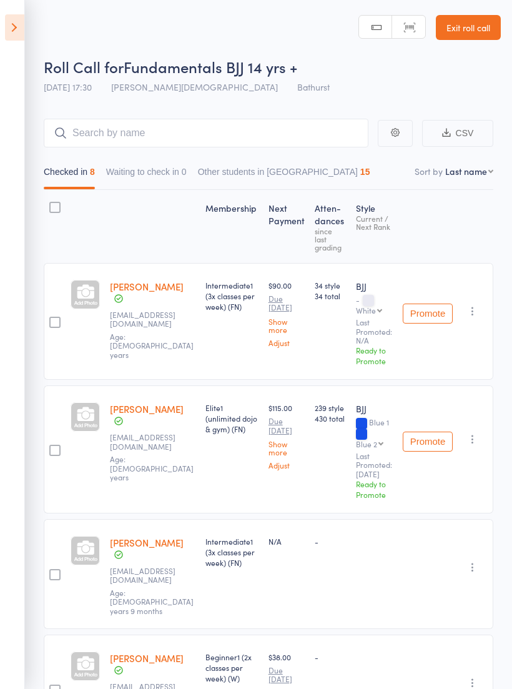
click at [477, 33] on link "Exit roll call" at bounding box center [468, 27] width 65 height 25
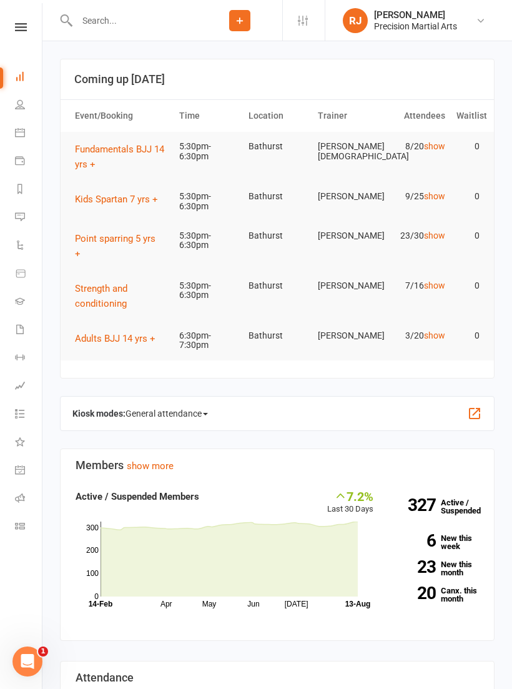
click at [32, 25] on link at bounding box center [21, 27] width 44 height 8
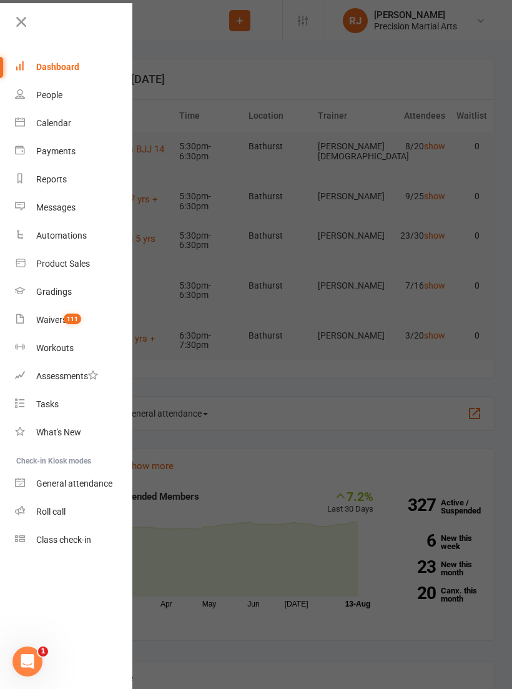
click at [189, 56] on div at bounding box center [256, 344] width 512 height 689
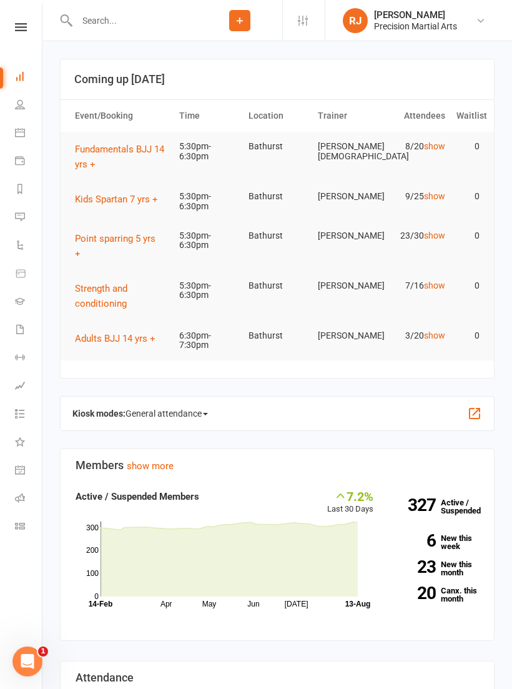
click at [157, 21] on input "text" at bounding box center [135, 20] width 124 height 17
type input "Addis"
